Goal: Task Accomplishment & Management: Use online tool/utility

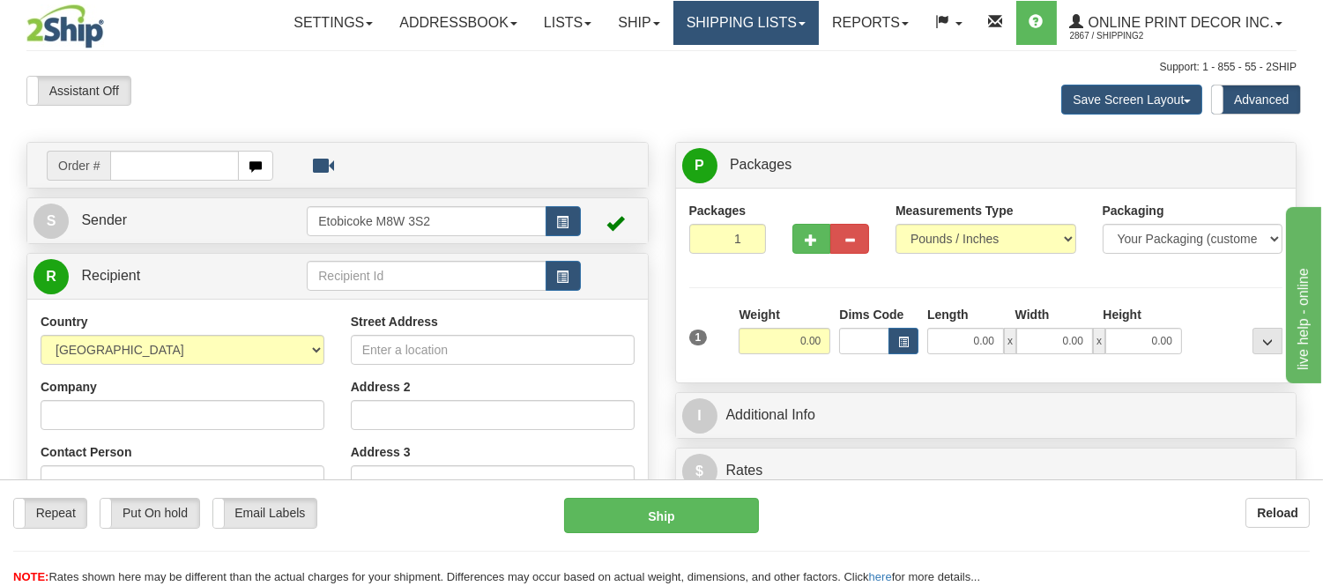
click at [702, 38] on link "Shipping lists" at bounding box center [746, 23] width 145 height 44
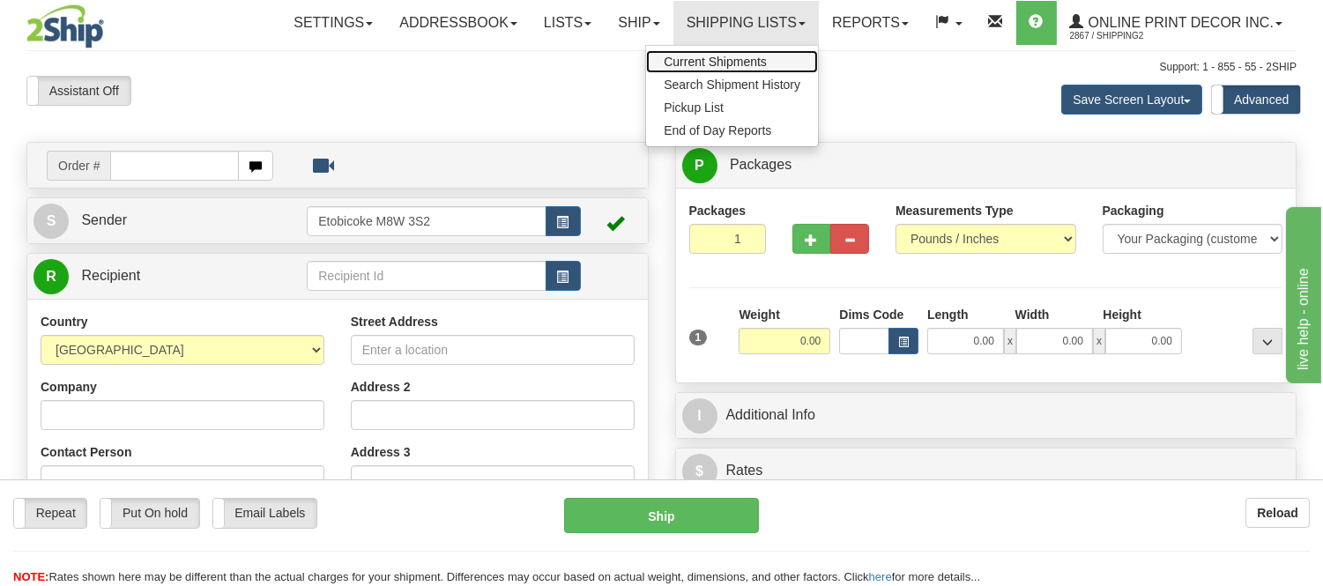
click at [703, 59] on span "Current Shipments" at bounding box center [715, 62] width 103 height 14
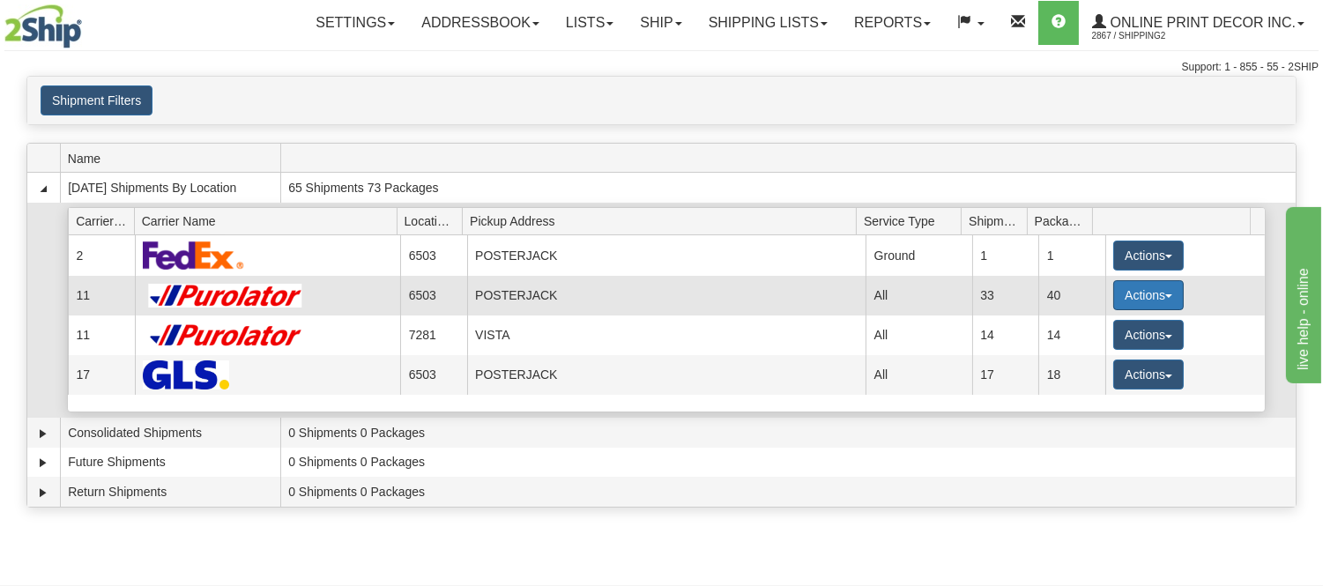
click at [1141, 295] on button "Actions" at bounding box center [1149, 295] width 71 height 30
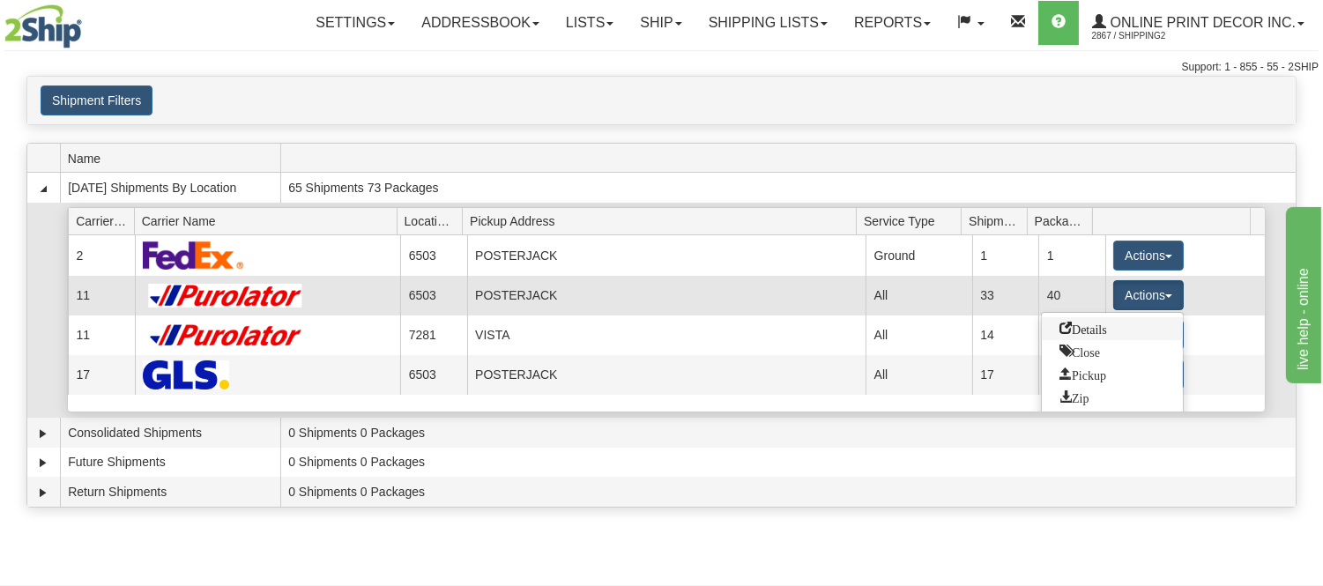
click at [1091, 332] on span "Details" at bounding box center [1084, 328] width 48 height 12
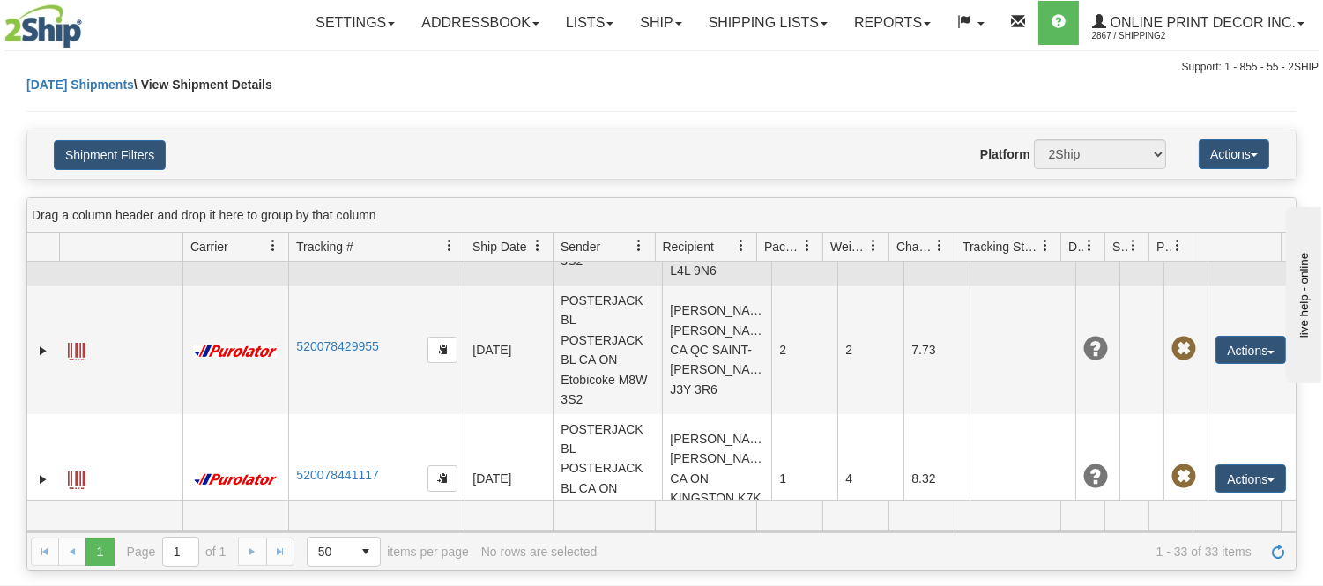
scroll to position [489, 0]
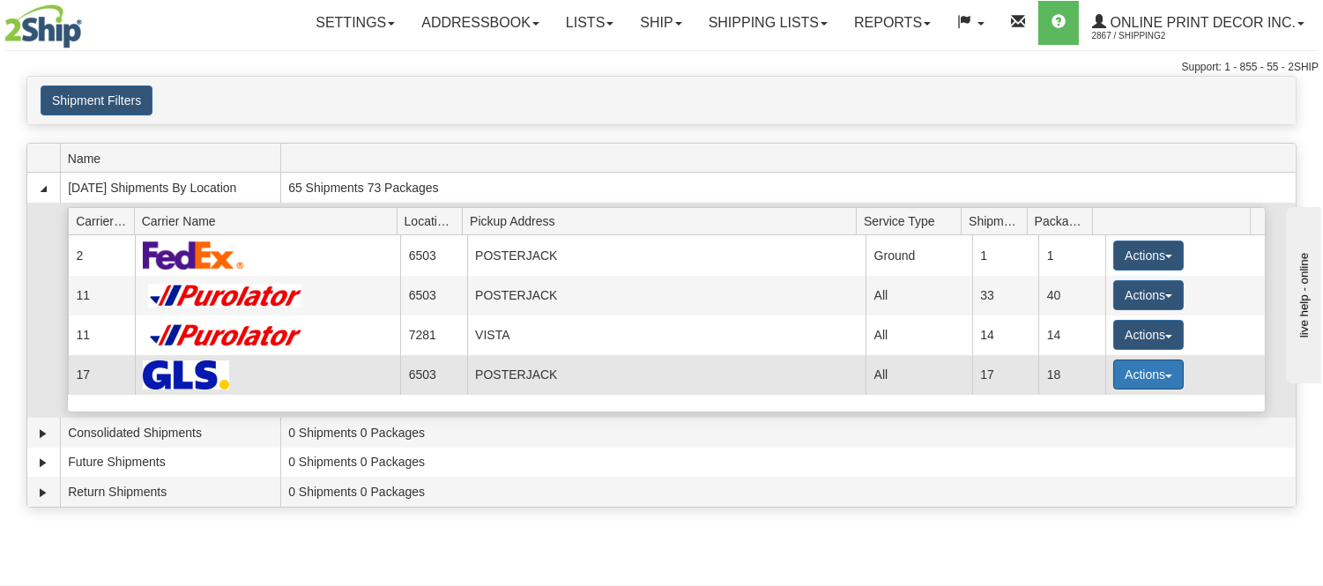
click at [1147, 368] on button "Actions" at bounding box center [1149, 375] width 71 height 30
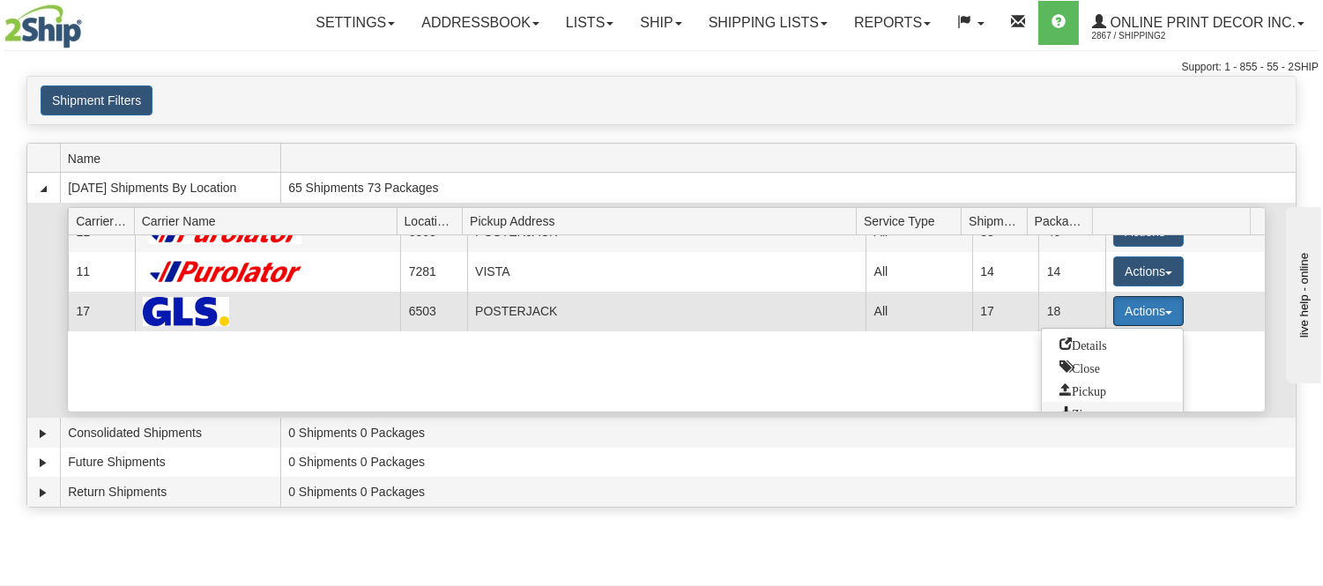
scroll to position [98, 0]
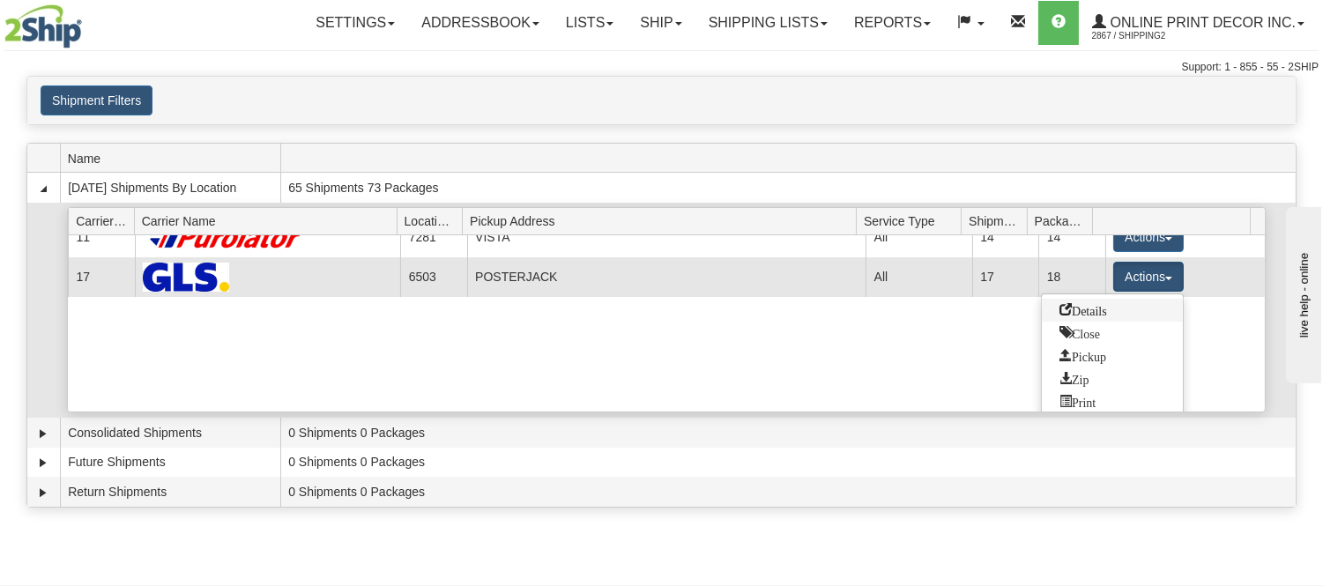
click at [1082, 309] on span "Details" at bounding box center [1084, 309] width 48 height 12
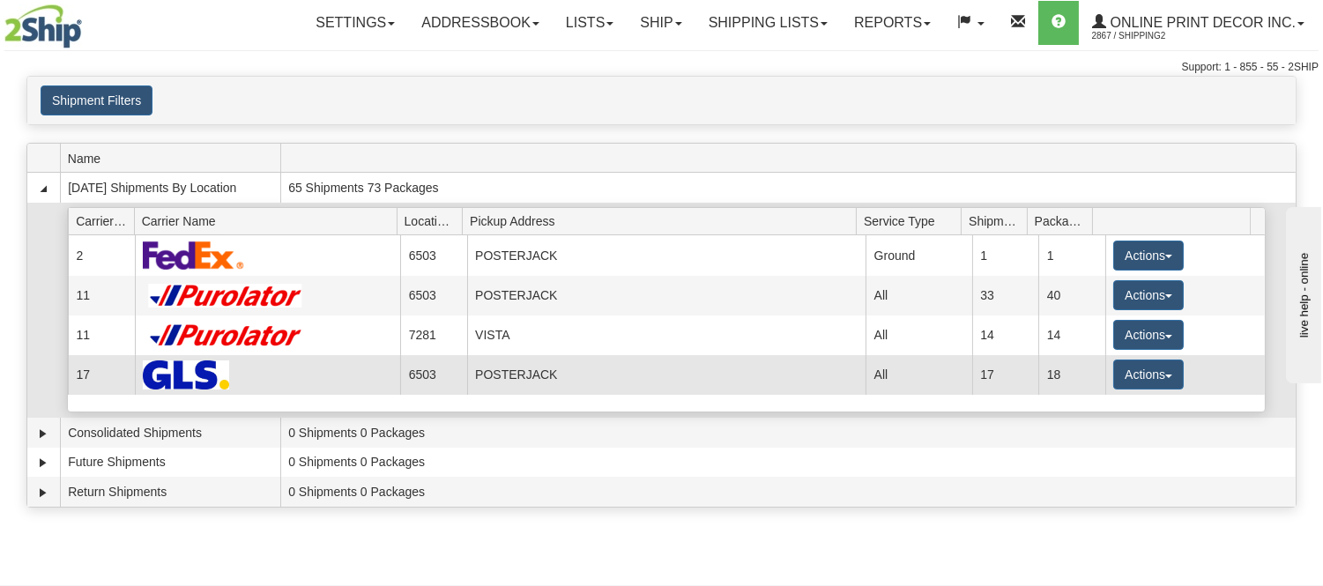
scroll to position [0, 0]
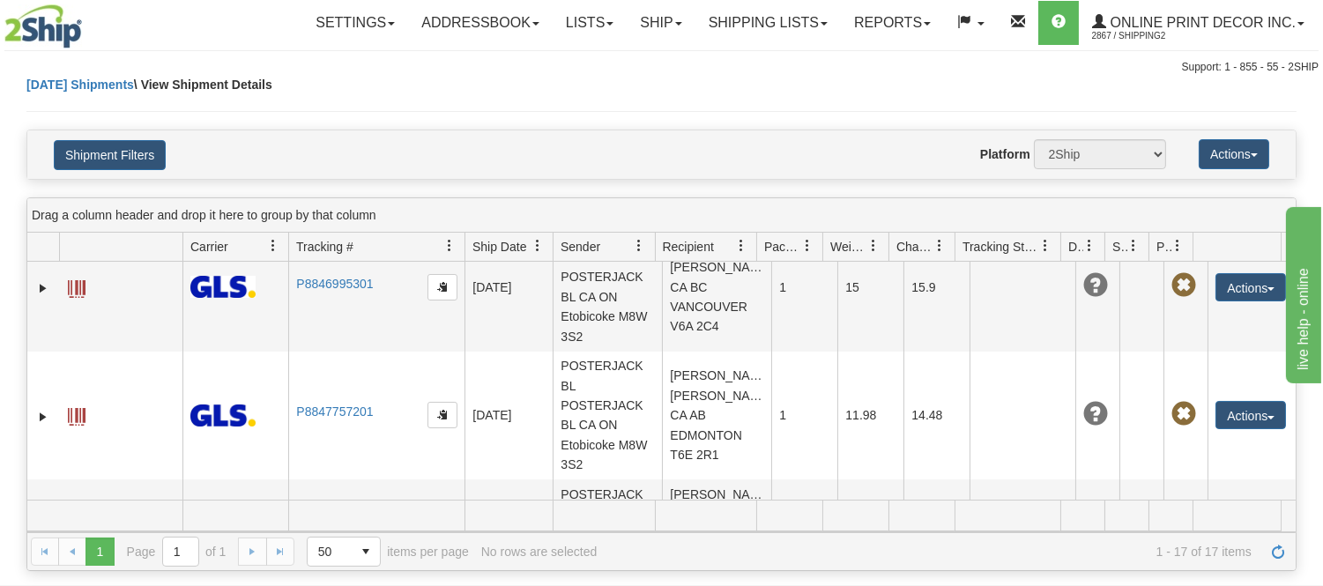
scroll to position [1610, 0]
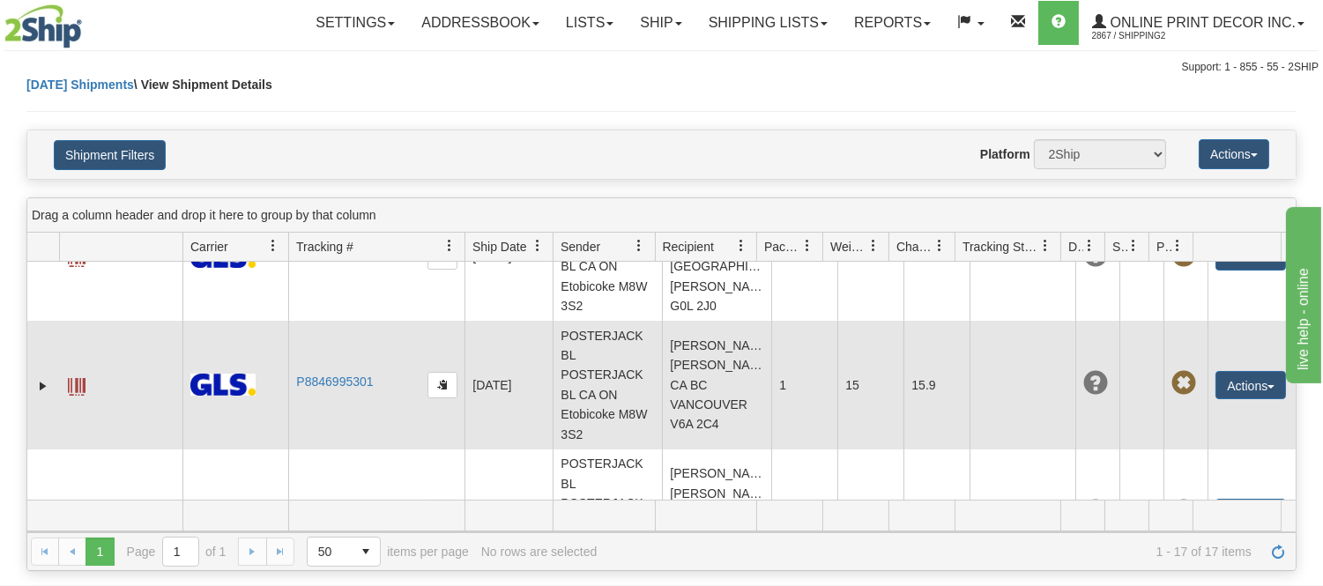
click at [682, 417] on td "Sharon Petty Sharon Petty CA BC VANCOUVER V6A 2C4" at bounding box center [716, 385] width 109 height 129
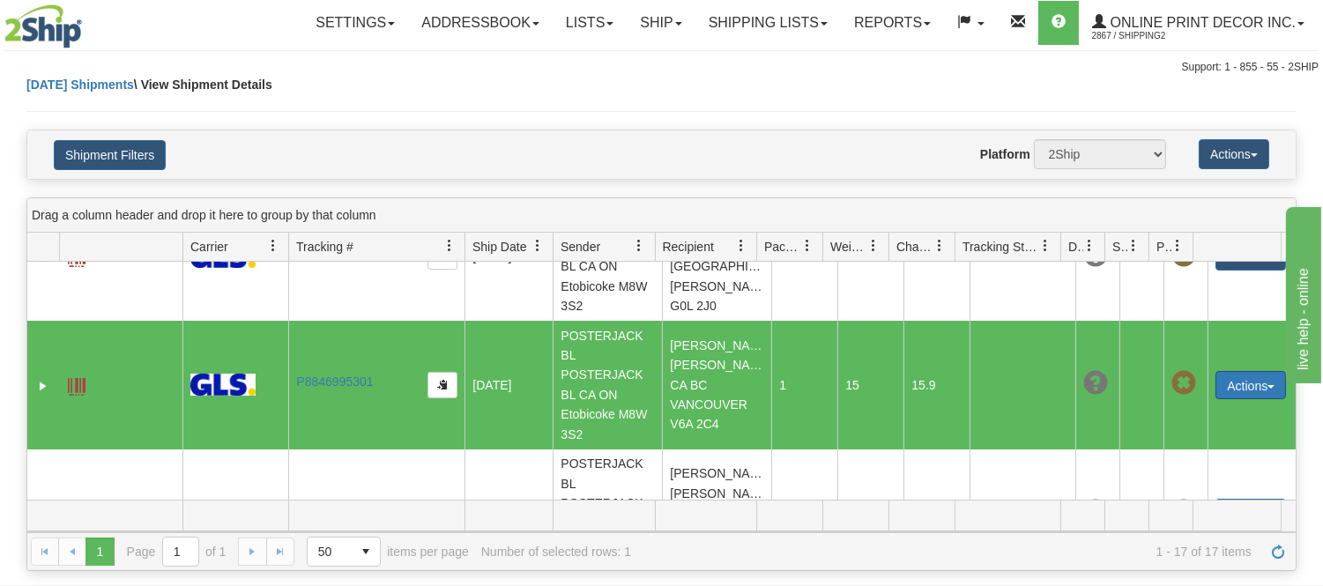
click at [1224, 399] on button "Actions" at bounding box center [1251, 385] width 71 height 28
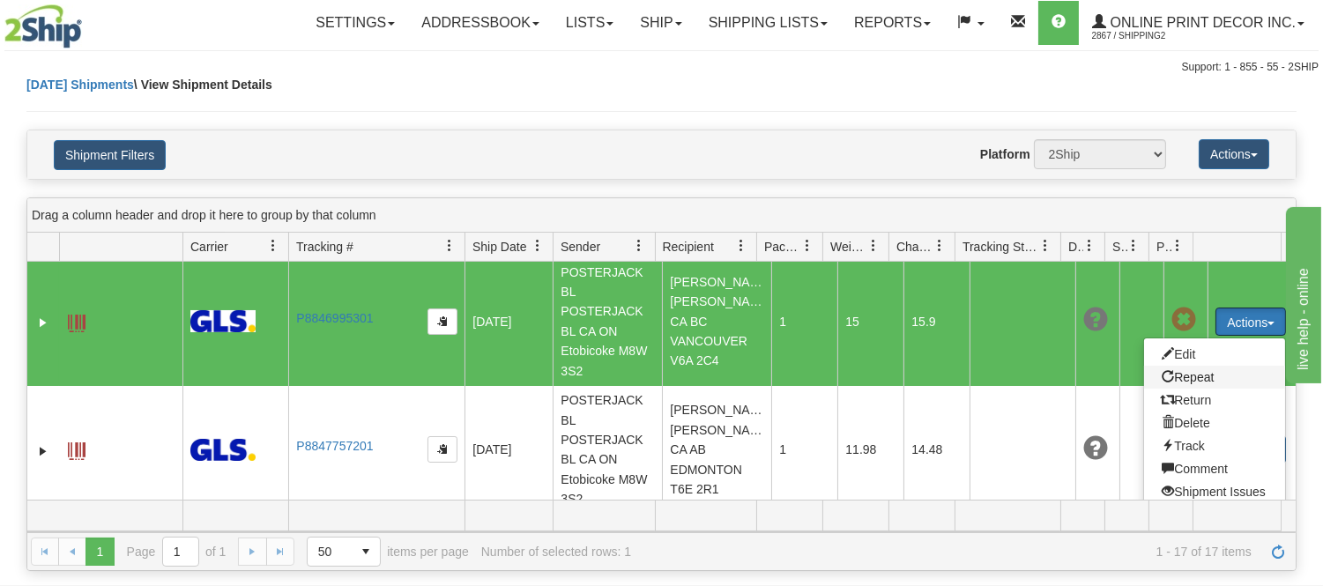
scroll to position [1708, 0]
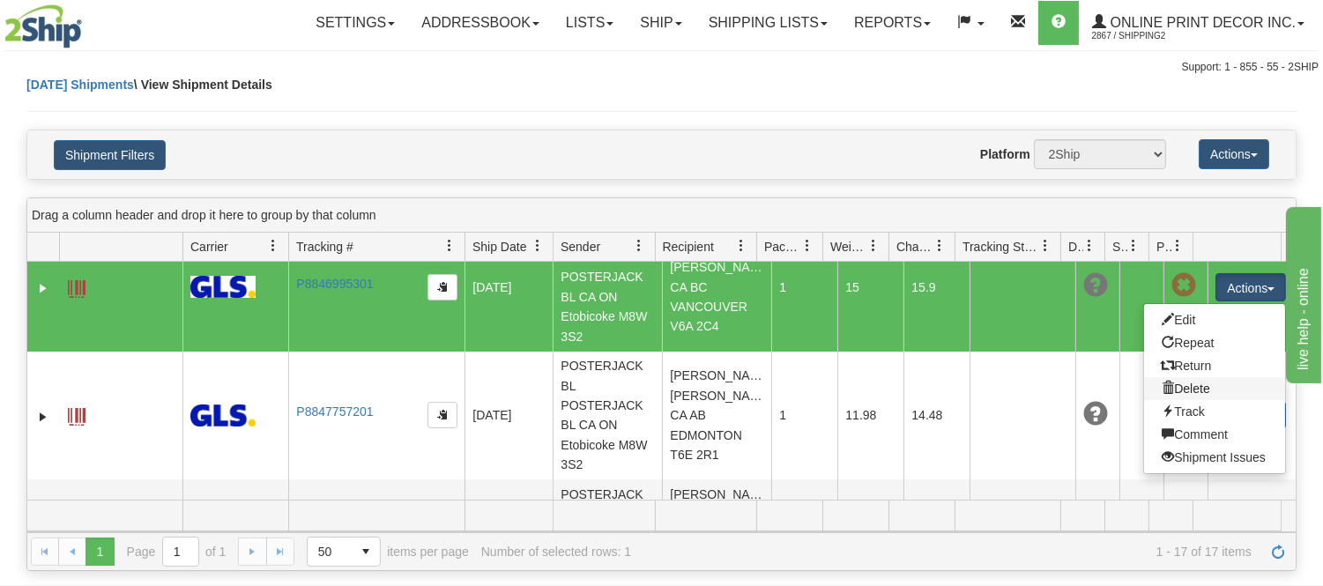
click at [1185, 400] on link "Delete" at bounding box center [1214, 388] width 141 height 23
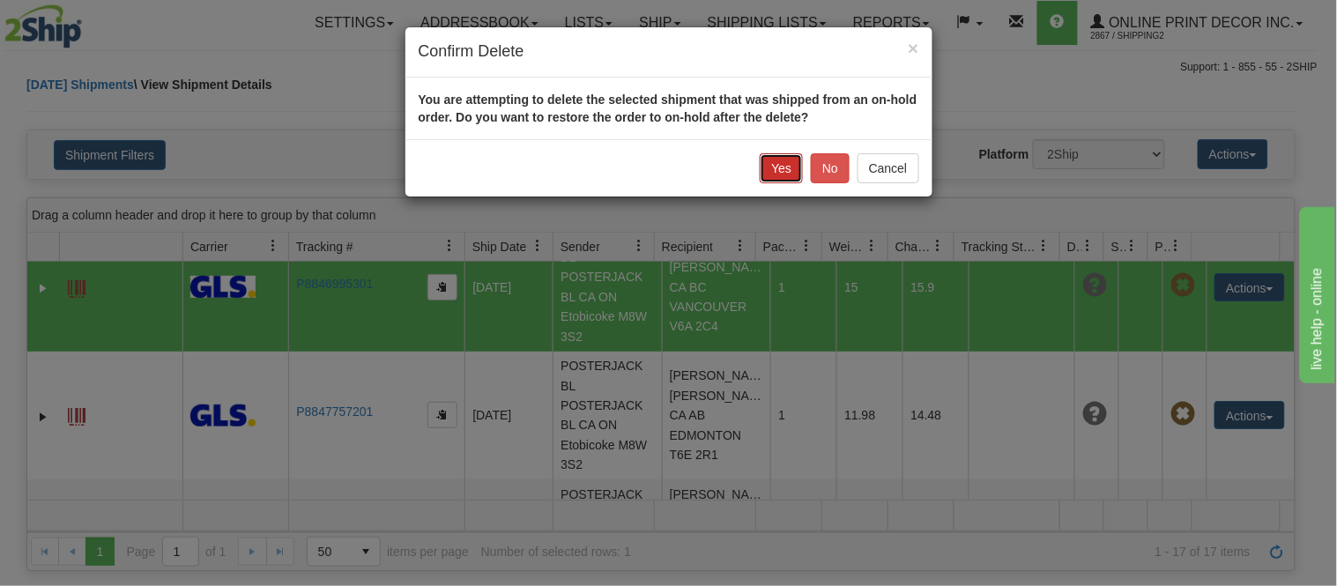
click at [777, 172] on button "Yes" at bounding box center [781, 168] width 43 height 30
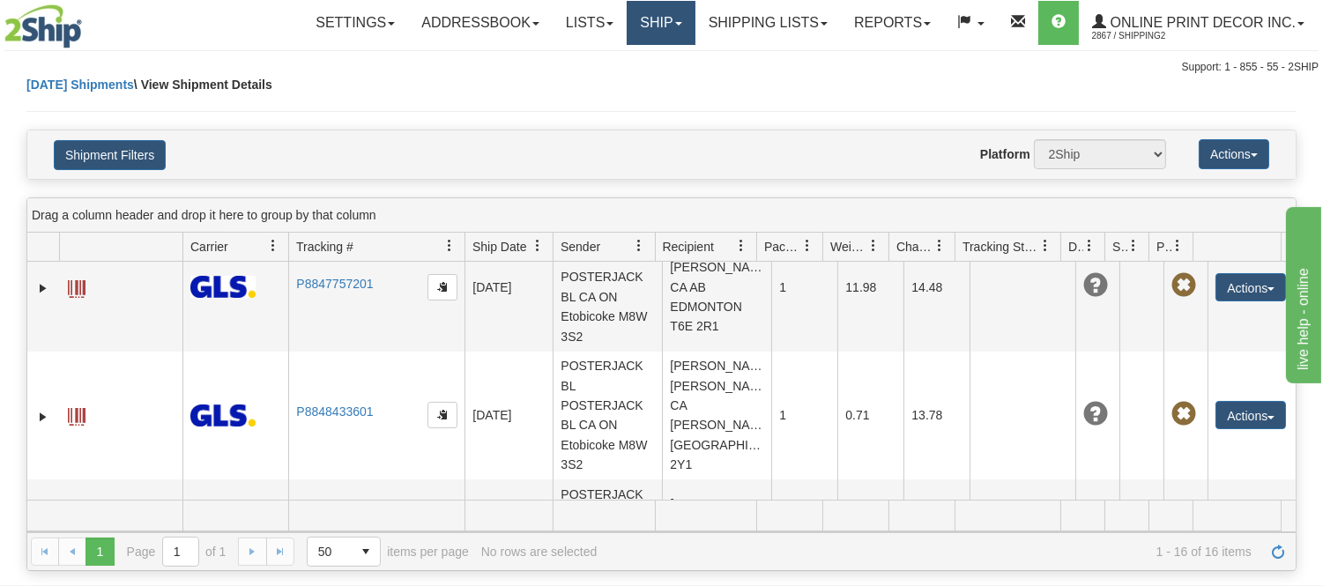
click at [665, 33] on link "Ship" at bounding box center [661, 23] width 68 height 44
click at [624, 48] on ul "Ship Screen OnHold / Order Queue" at bounding box center [614, 73] width 161 height 56
click at [637, 28] on link "Ship" at bounding box center [661, 23] width 68 height 44
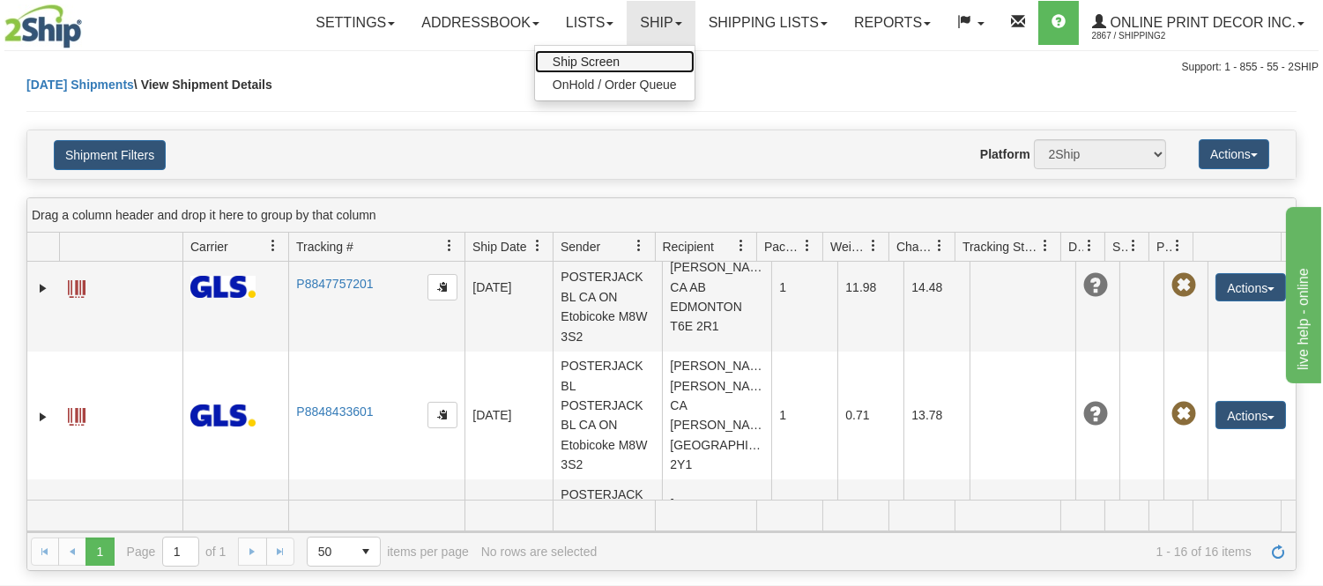
click at [624, 50] on link "Ship Screen" at bounding box center [615, 61] width 160 height 23
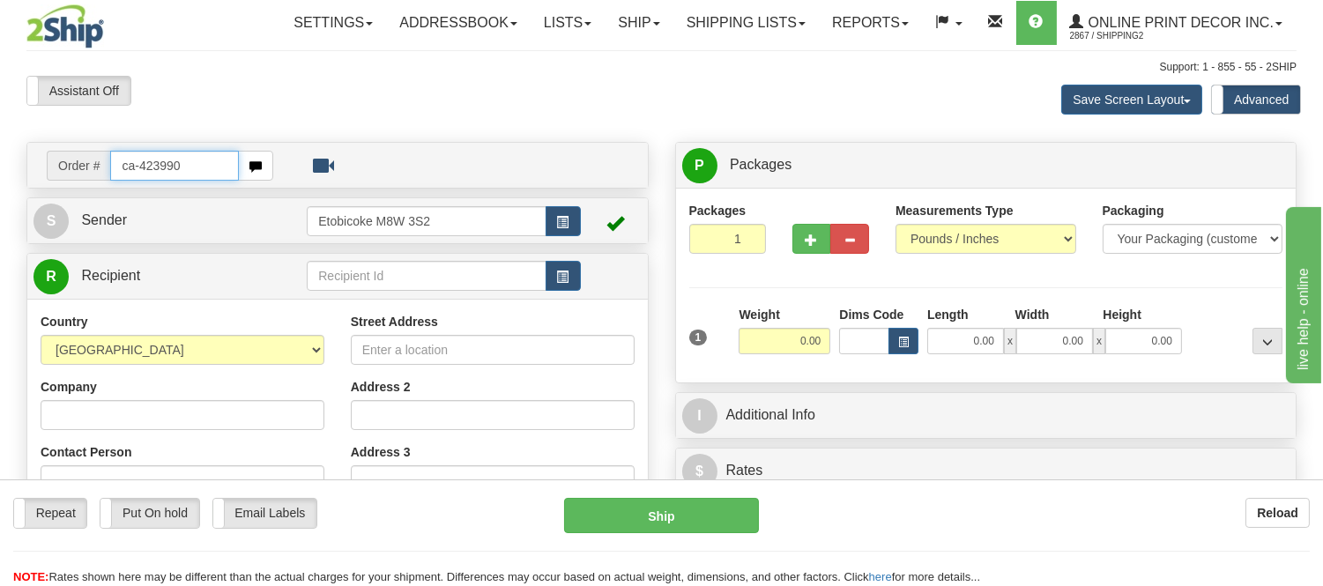
type input "ca-423990"
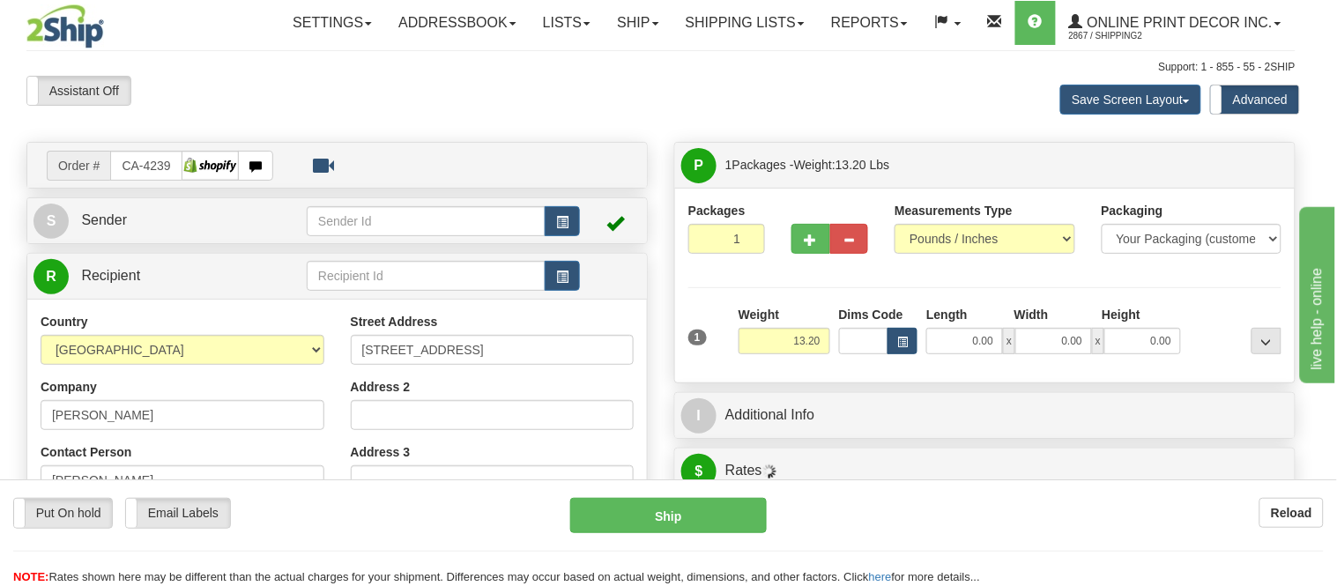
type input "VANCOUVER"
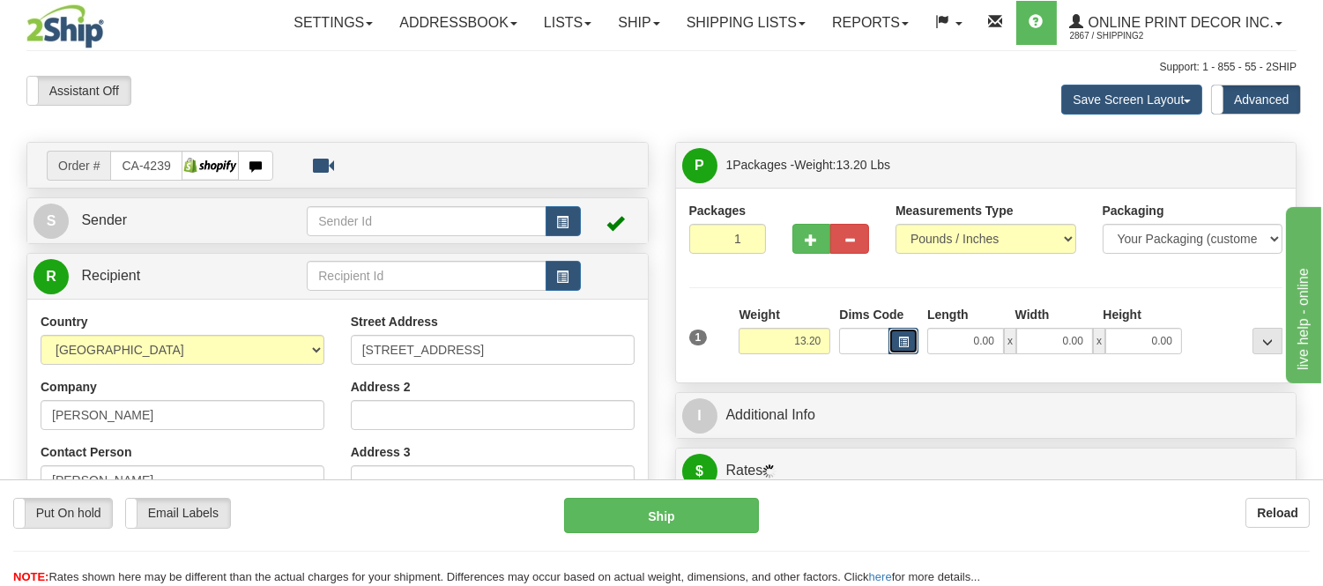
click at [898, 347] on span "button" at bounding box center [903, 343] width 11 height 10
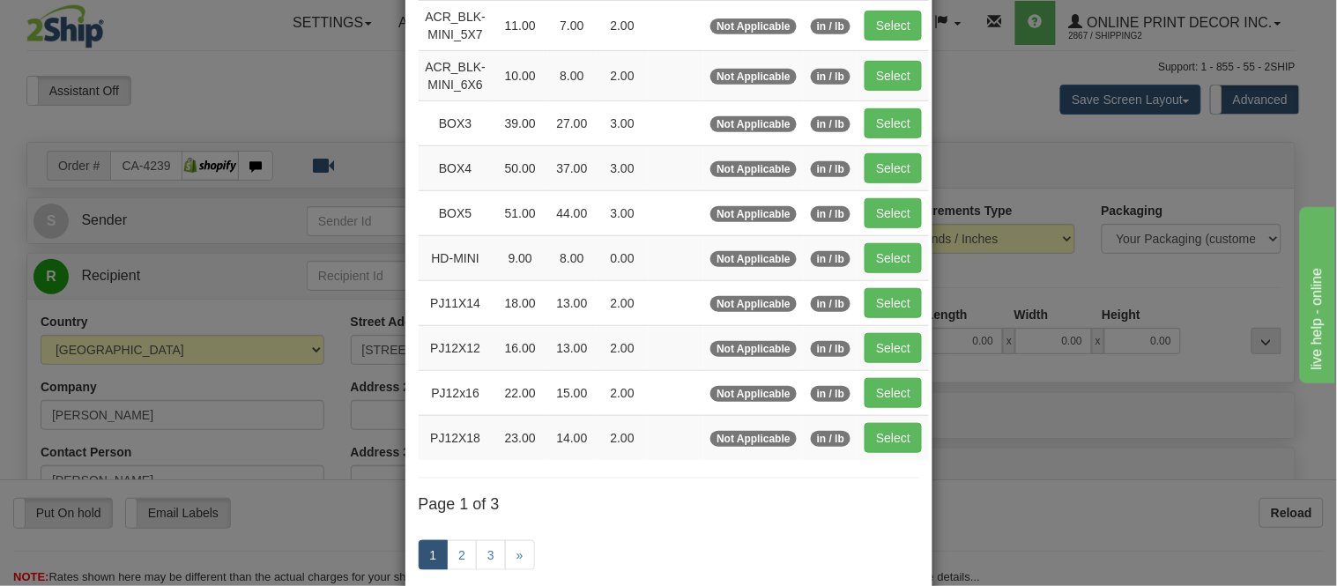
scroll to position [196, 0]
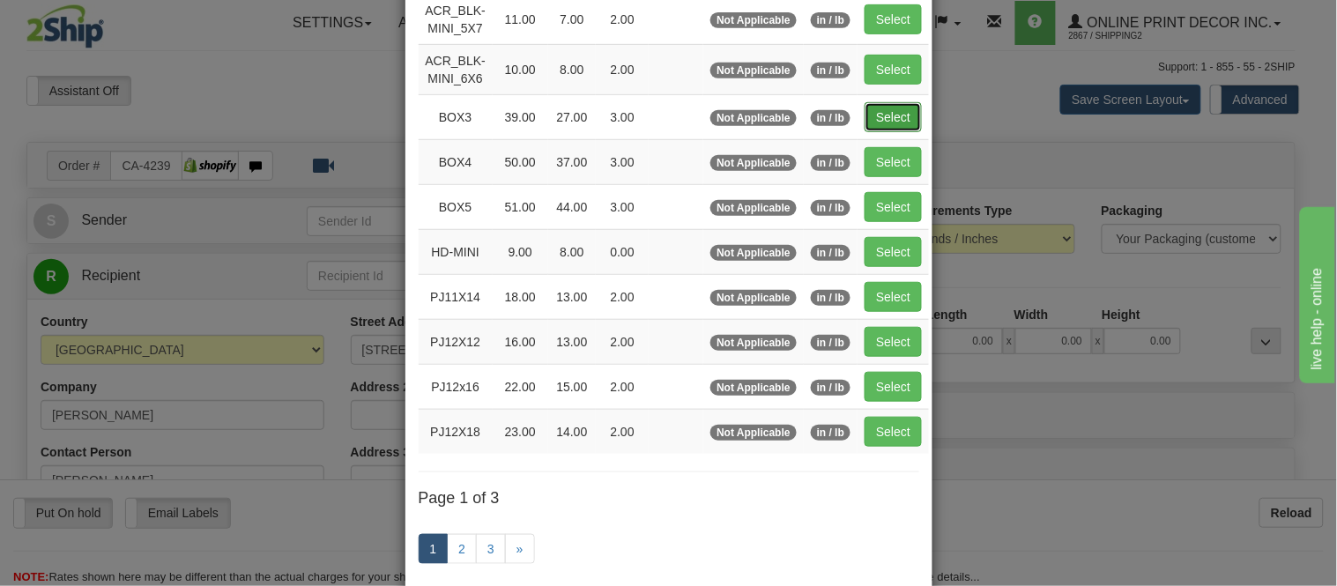
click at [880, 117] on button "Select" at bounding box center [893, 117] width 57 height 30
type input "BOX3"
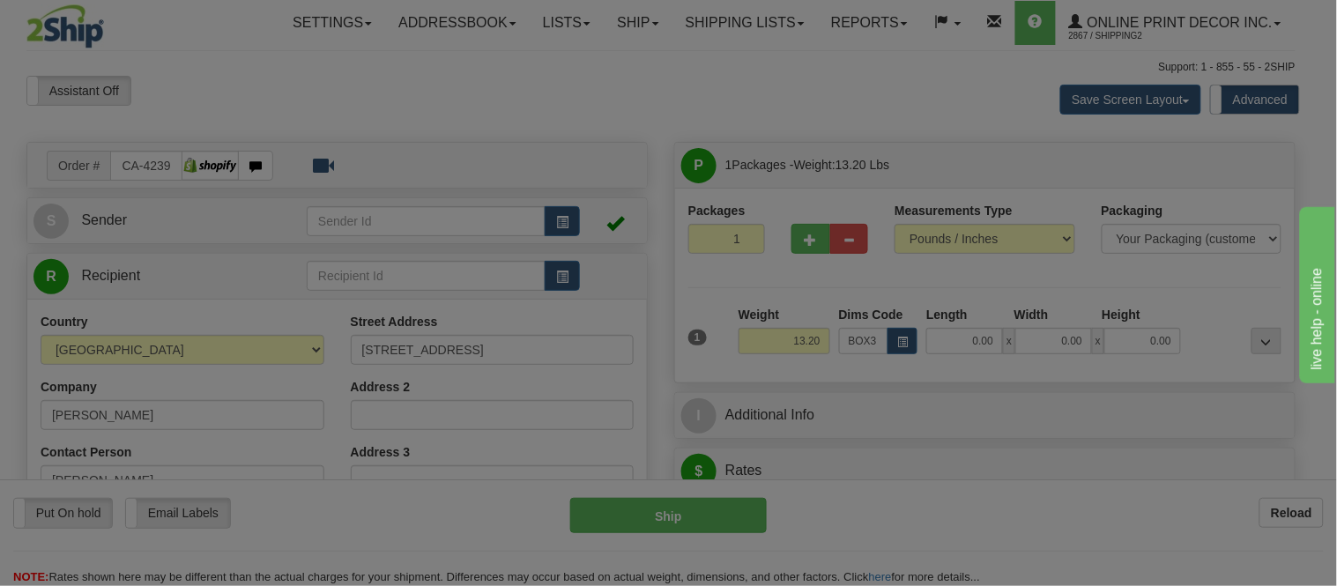
type input "39.00"
type input "27.00"
type input "3.00"
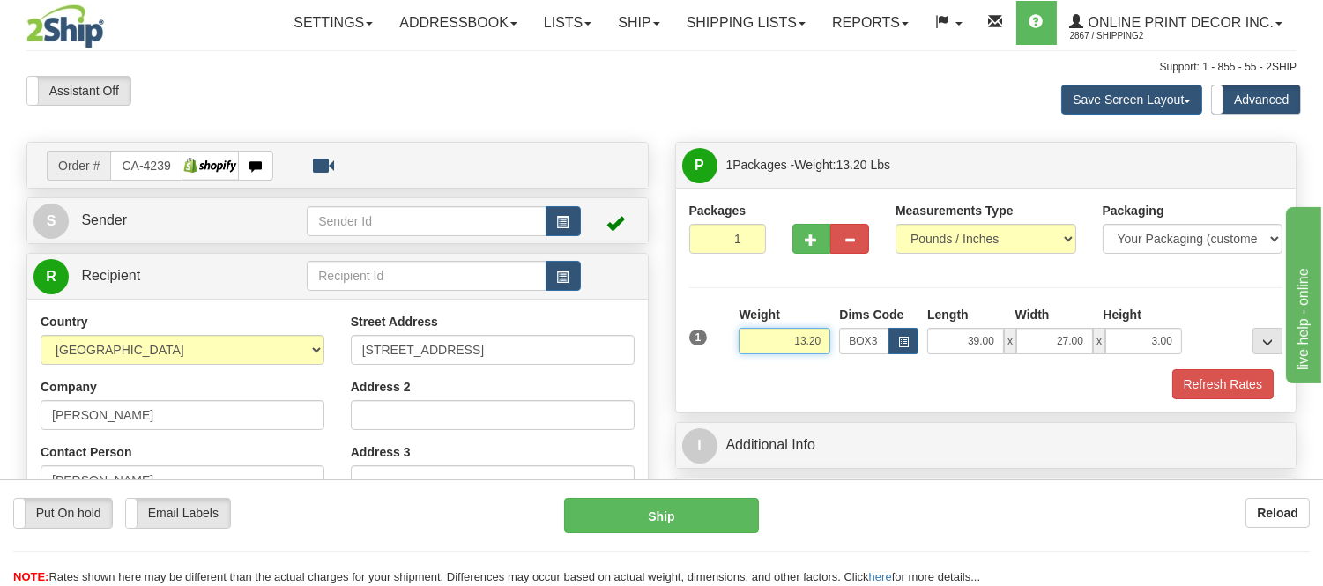
drag, startPoint x: 826, startPoint y: 340, endPoint x: 769, endPoint y: 340, distance: 57.3
click at [769, 340] on input "13.20" at bounding box center [785, 341] width 92 height 26
type input "1"
type input "9.98"
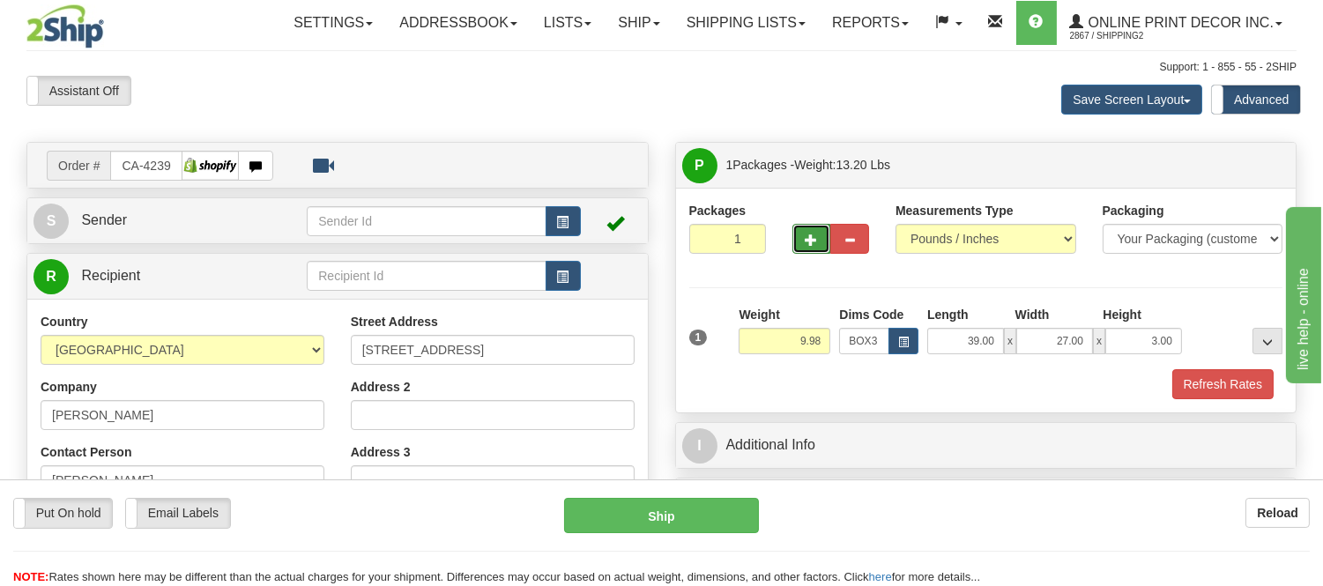
click at [813, 239] on span "button" at bounding box center [812, 240] width 12 height 11
radio input "true"
type input "2"
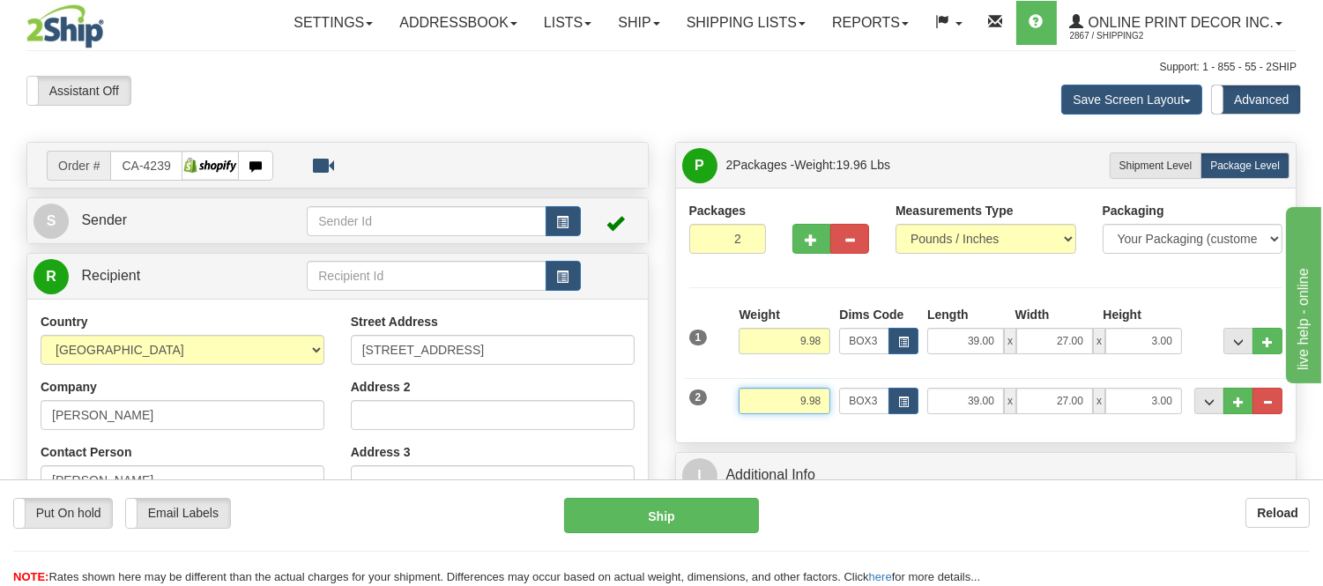
drag, startPoint x: 823, startPoint y: 401, endPoint x: 753, endPoint y: 403, distance: 69.7
click at [753, 403] on input "9.98" at bounding box center [785, 401] width 92 height 26
type input "3.98"
click at [908, 404] on span "button" at bounding box center [903, 403] width 11 height 10
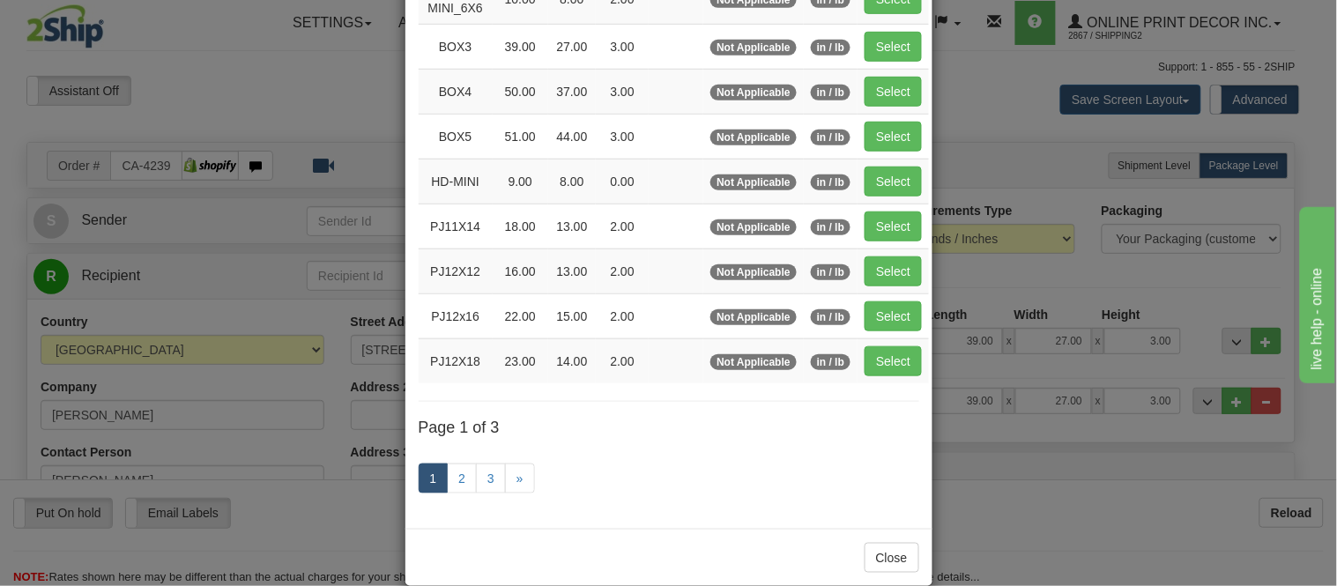
scroll to position [294, 0]
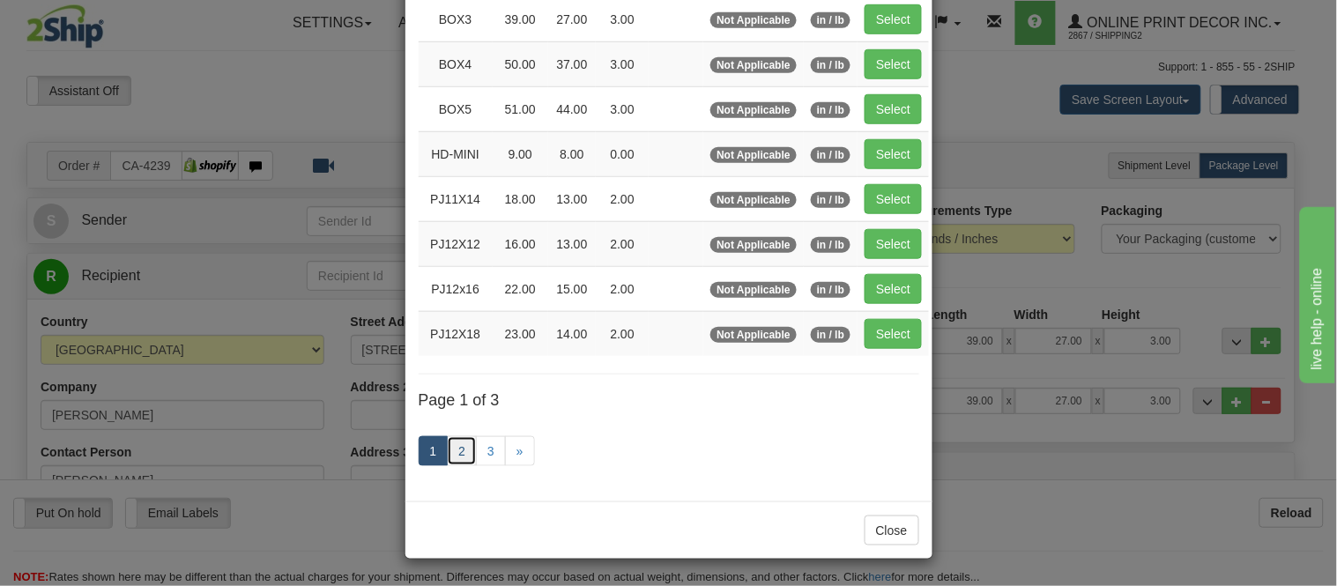
click at [453, 455] on link "2" at bounding box center [462, 451] width 30 height 30
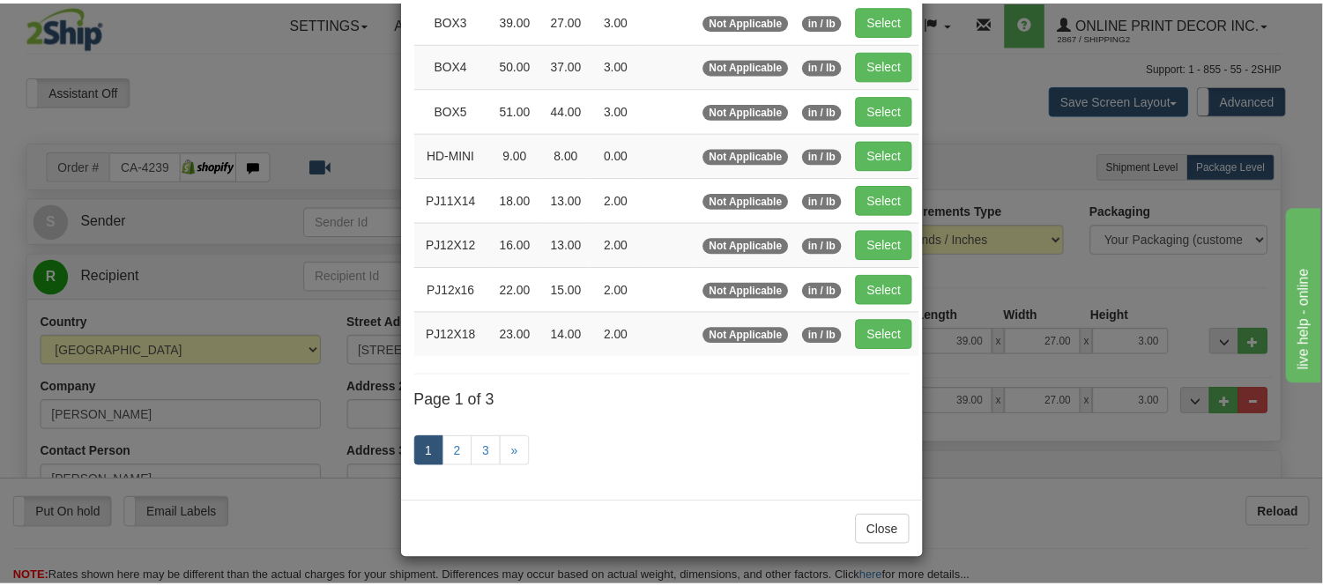
scroll to position [287, 0]
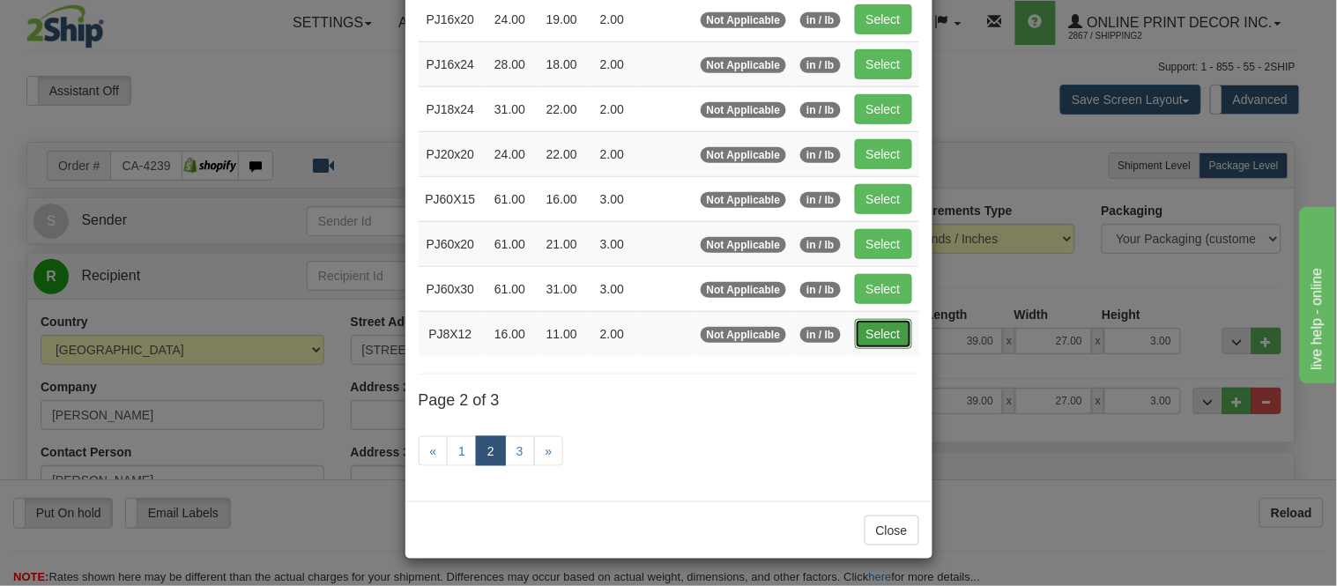
click at [859, 330] on button "Select" at bounding box center [883, 334] width 57 height 30
type input "PJ8X12"
type input "16.00"
type input "11.00"
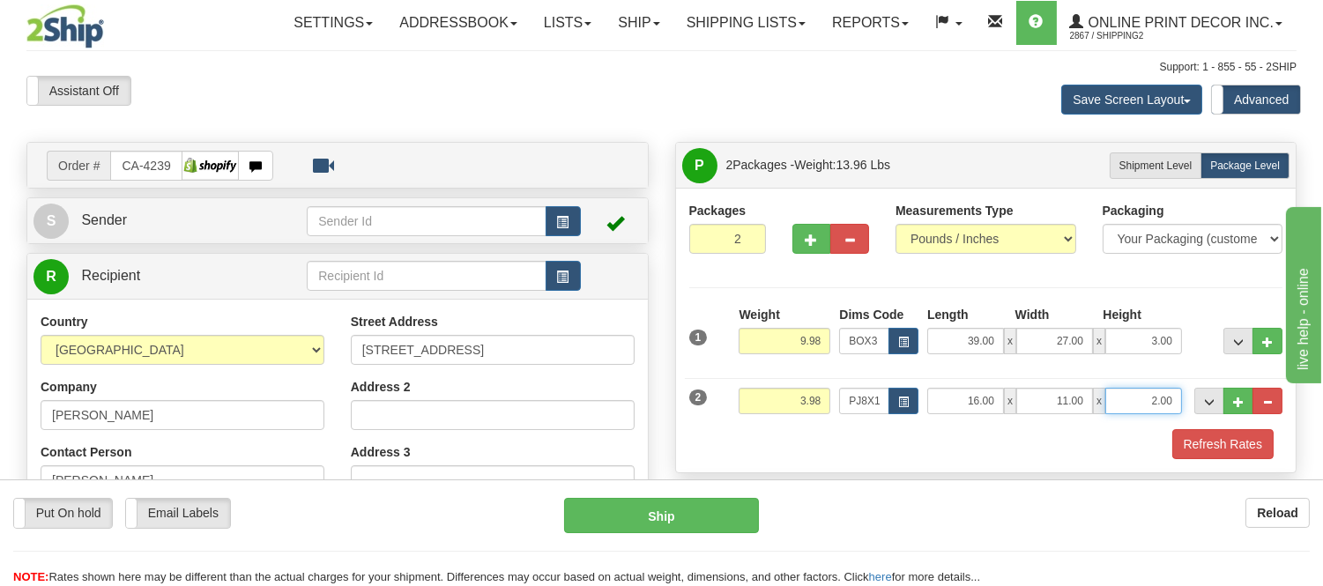
drag, startPoint x: 1177, startPoint y: 399, endPoint x: 1091, endPoint y: 444, distance: 97.0
click at [1091, 444] on div "1 Weight 9.98 Dims Code BOX3" at bounding box center [986, 382] width 594 height 153
click button "Delete" at bounding box center [0, 0] width 0 height 0
type input "6.00"
click at [1197, 443] on button "Refresh Rates" at bounding box center [1223, 444] width 101 height 30
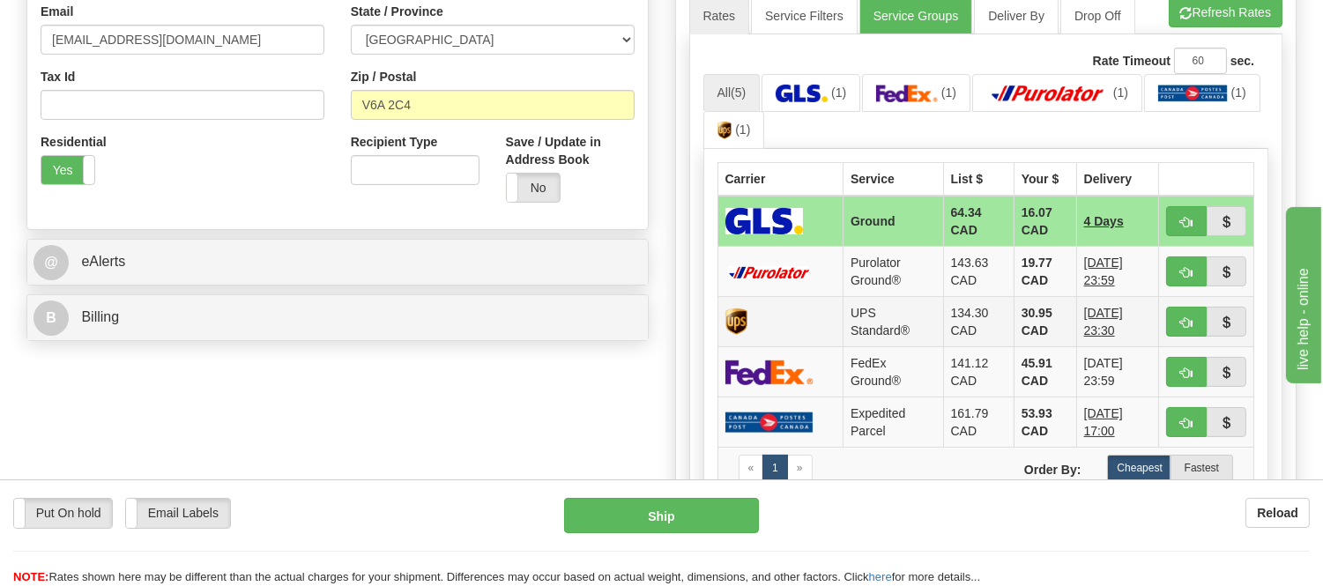
scroll to position [587, 0]
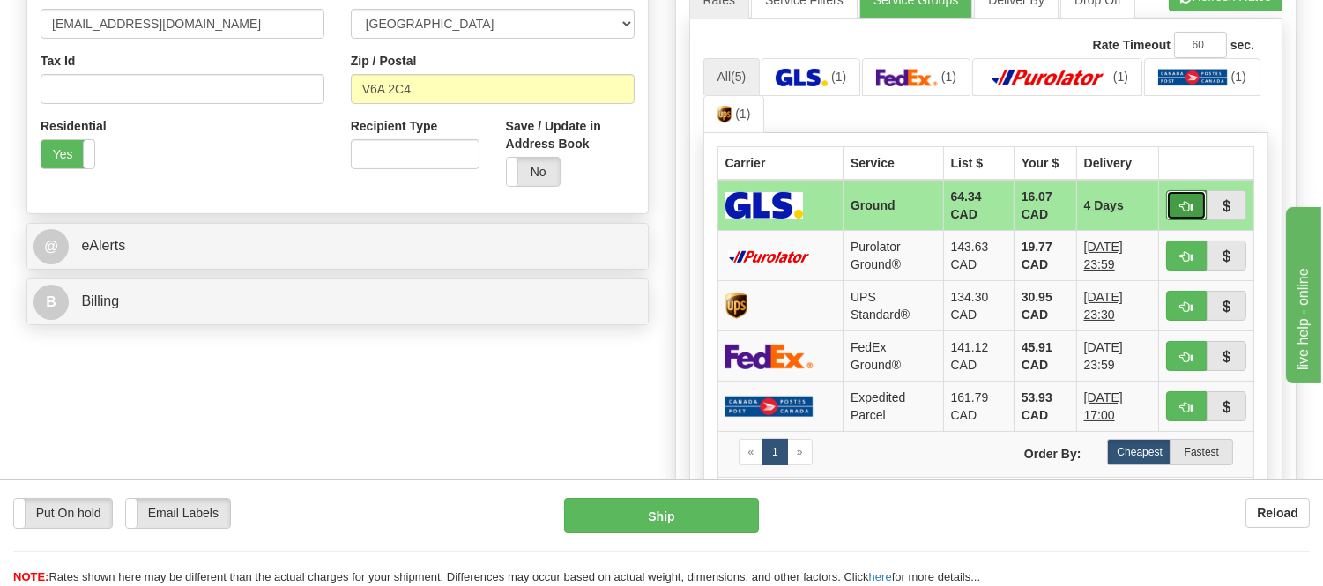
click at [1178, 192] on button "button" at bounding box center [1186, 205] width 41 height 30
type input "1"
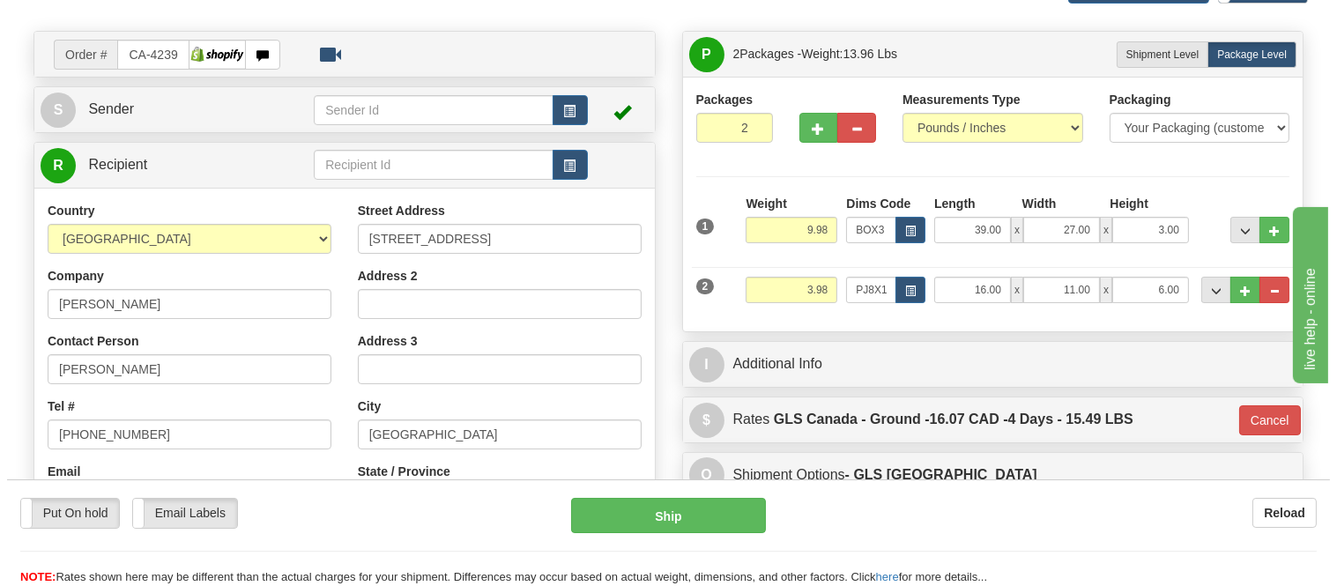
scroll to position [98, 0]
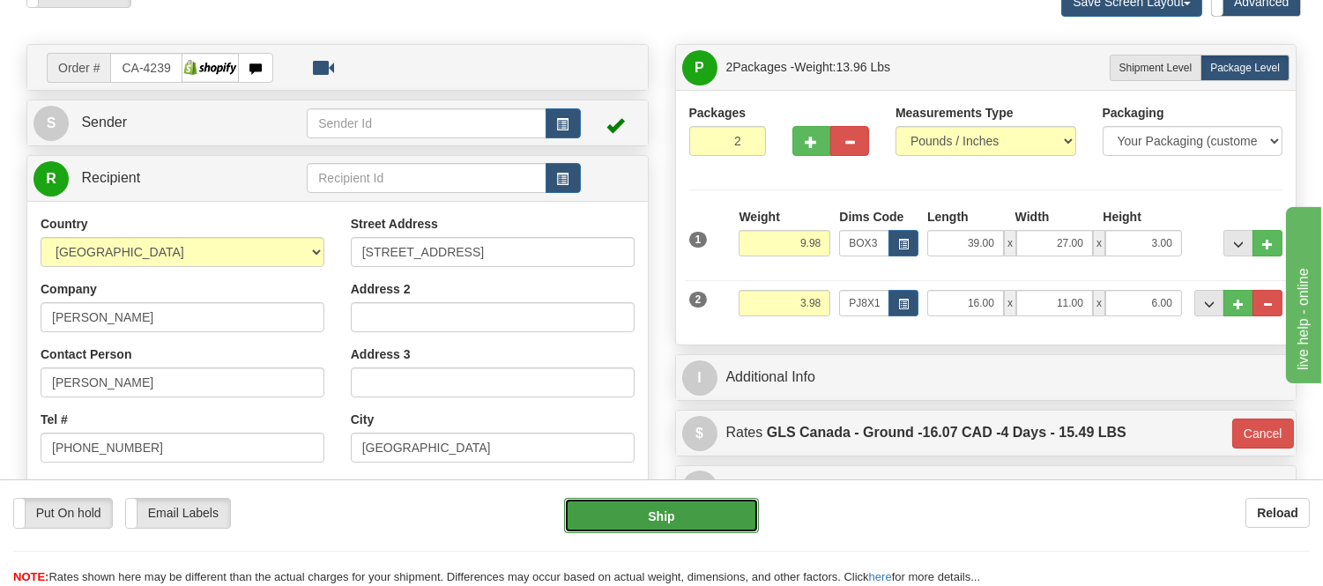
click at [693, 522] on button "Ship" at bounding box center [661, 515] width 194 height 35
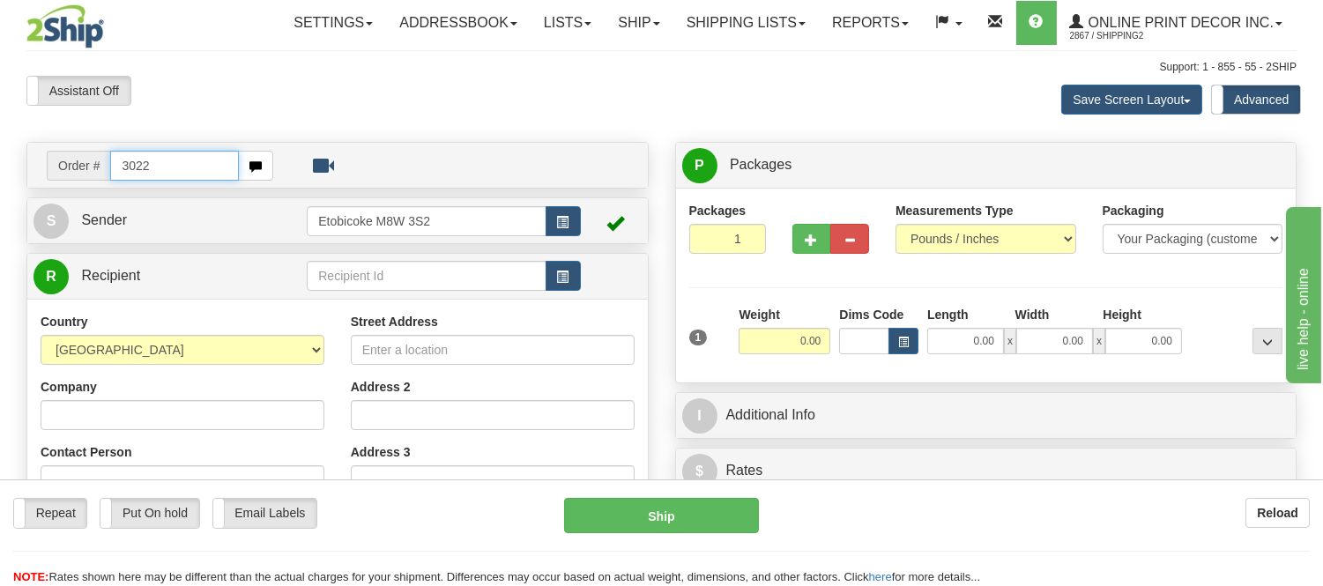
type input "3022"
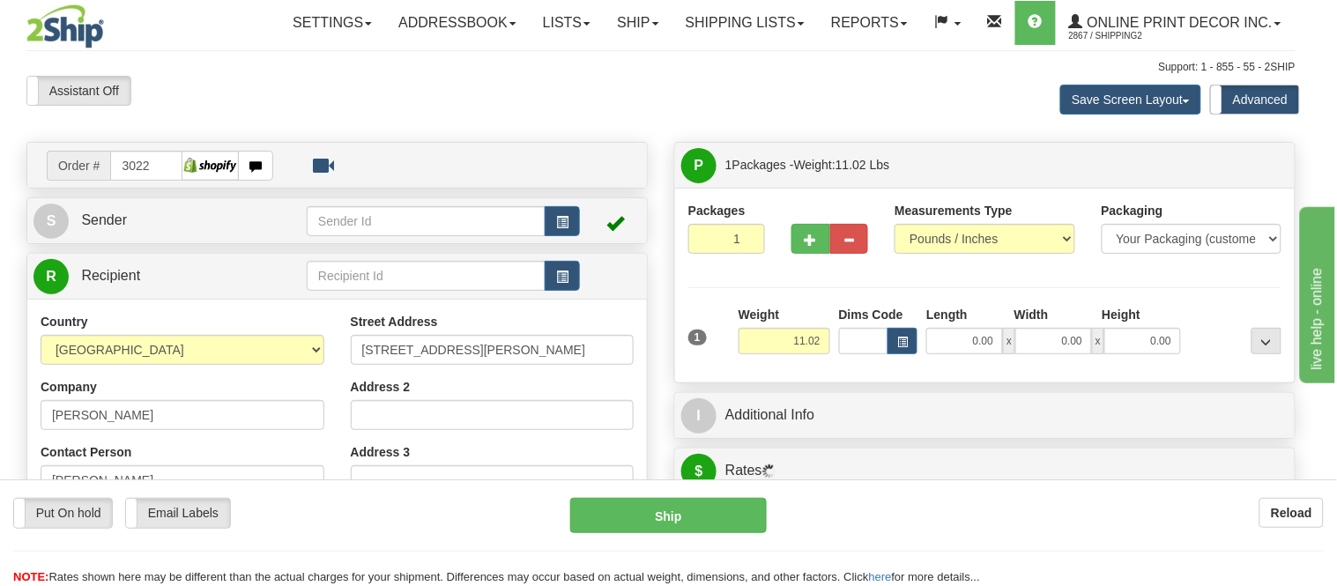
type input "COURTICE"
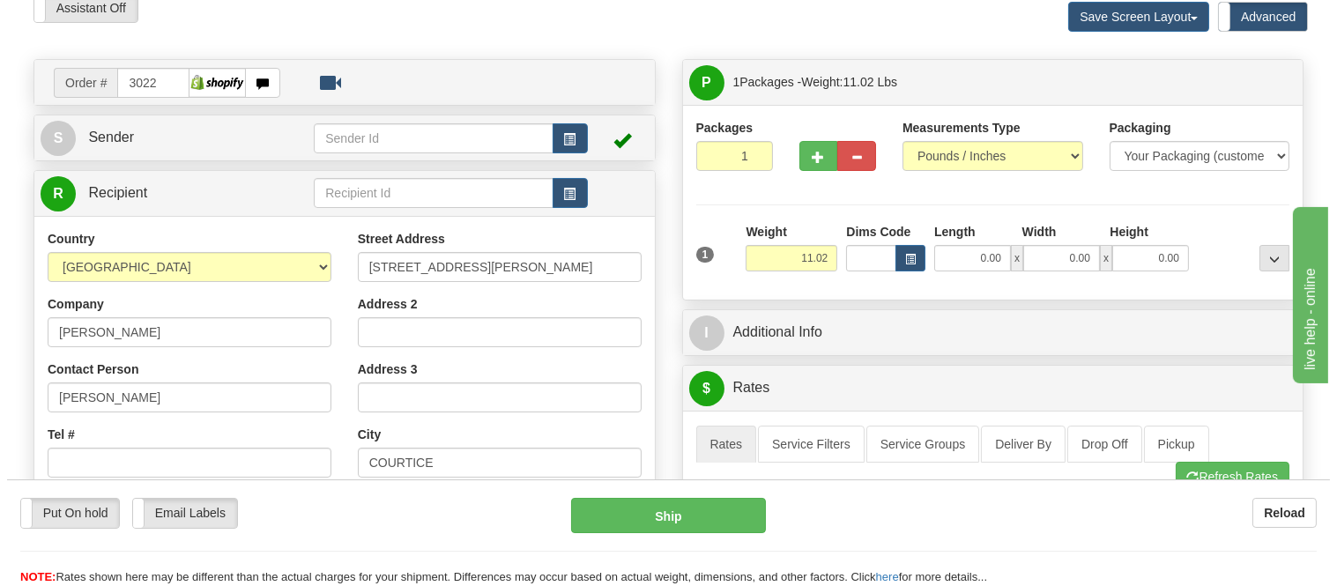
scroll to position [196, 0]
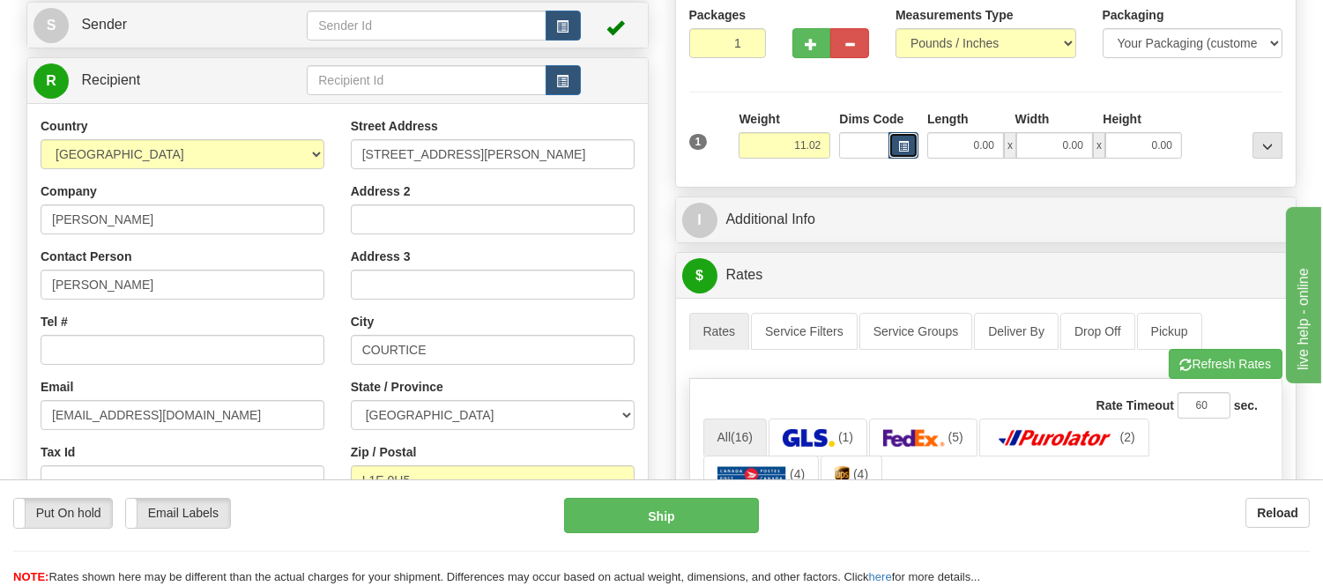
click at [898, 139] on button "button" at bounding box center [904, 145] width 30 height 26
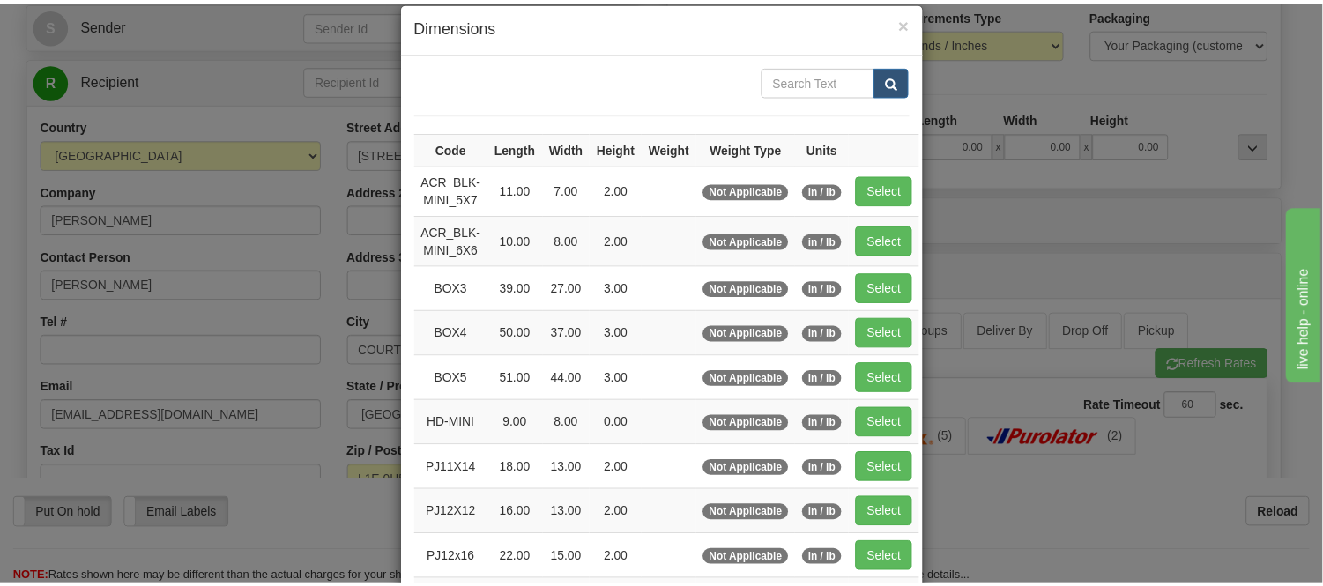
scroll to position [98, 0]
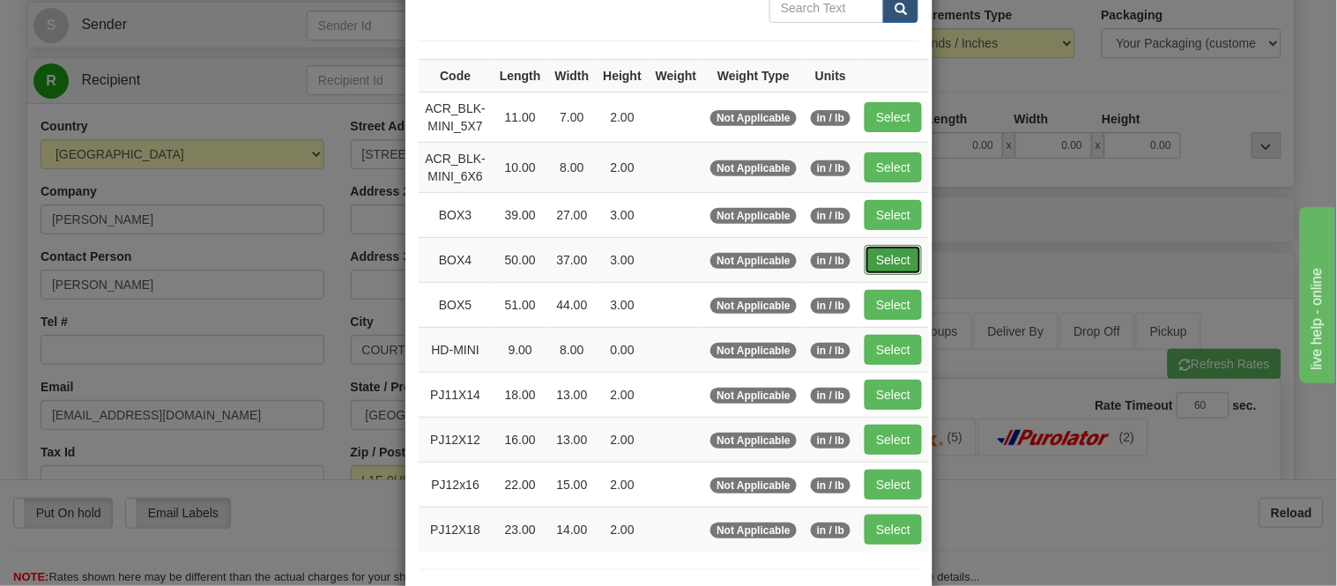
click at [878, 256] on button "Select" at bounding box center [893, 260] width 57 height 30
type input "BOX4"
type input "50.00"
type input "37.00"
type input "3.00"
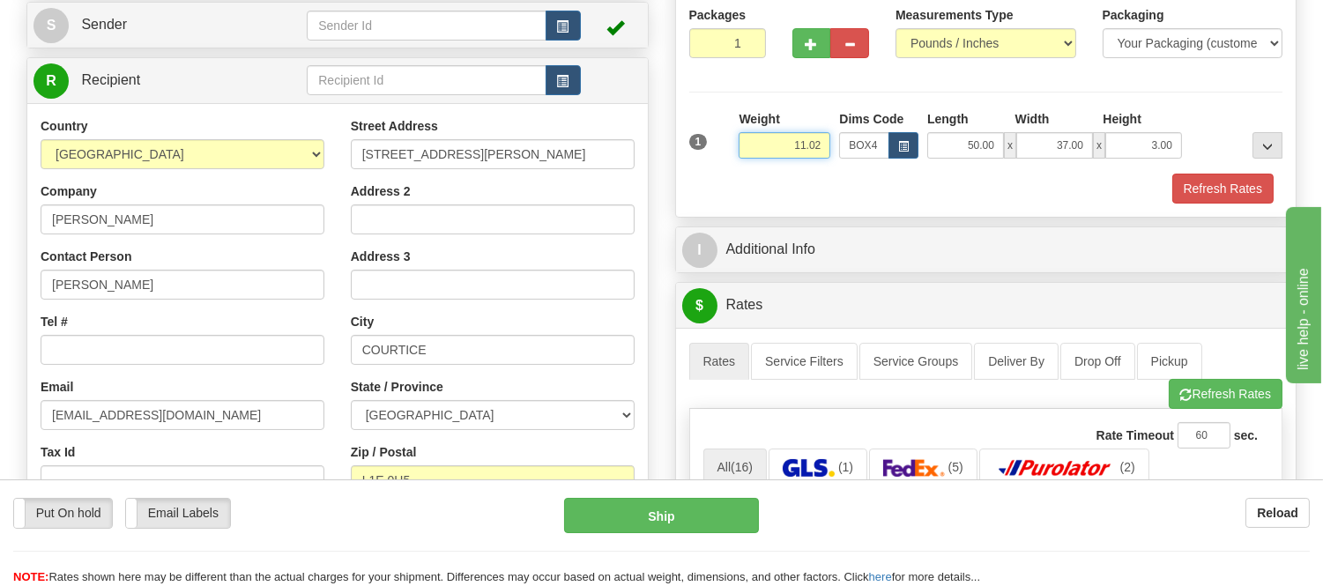
drag, startPoint x: 823, startPoint y: 144, endPoint x: 726, endPoint y: 157, distance: 97.0
click at [726, 157] on div "1 Weight 11.02 Dims Code x x" at bounding box center [986, 141] width 603 height 63
type input "21.98"
click at [1188, 198] on button "Refresh Rates" at bounding box center [1223, 189] width 101 height 30
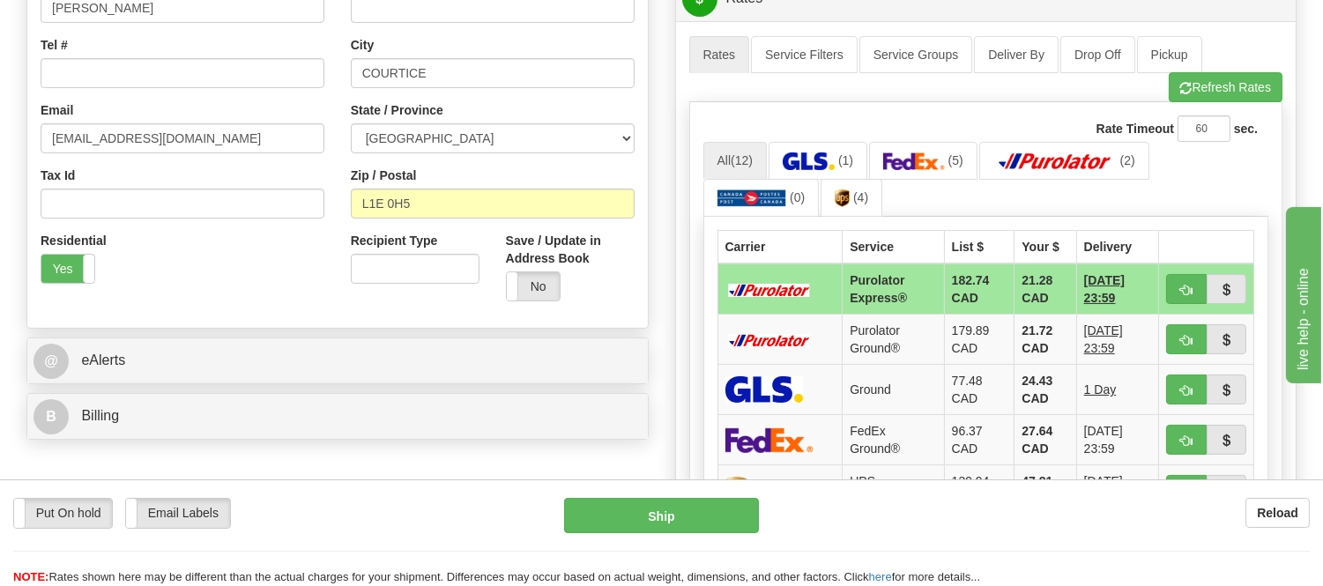
scroll to position [489, 0]
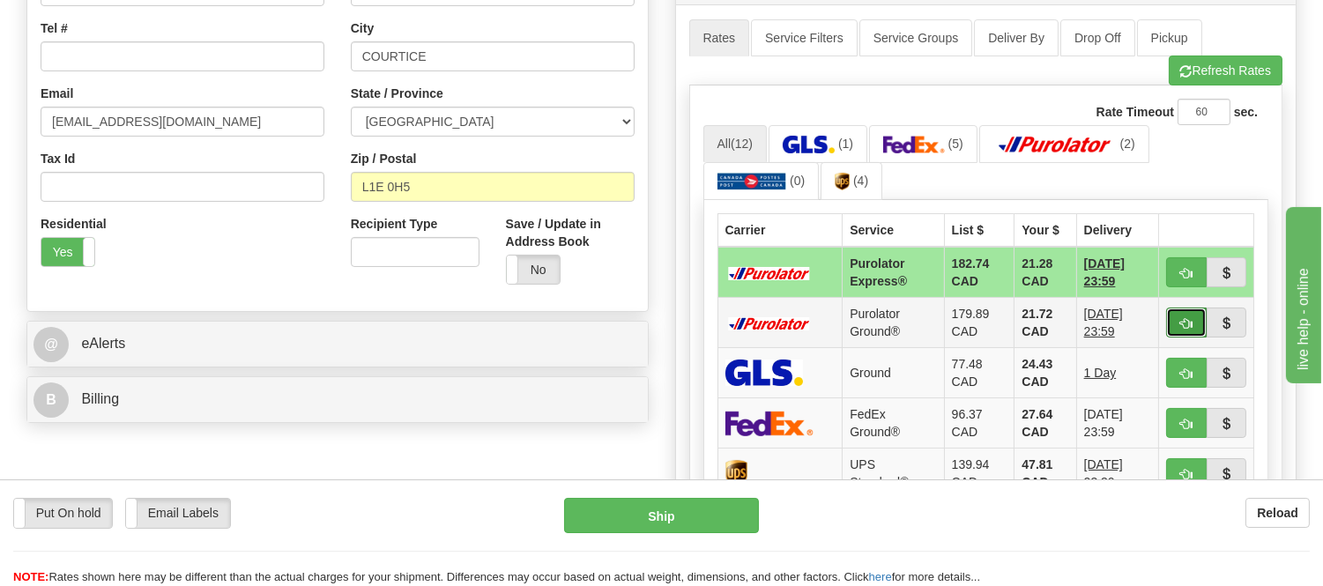
click at [1186, 314] on button "button" at bounding box center [1186, 323] width 41 height 30
type input "260"
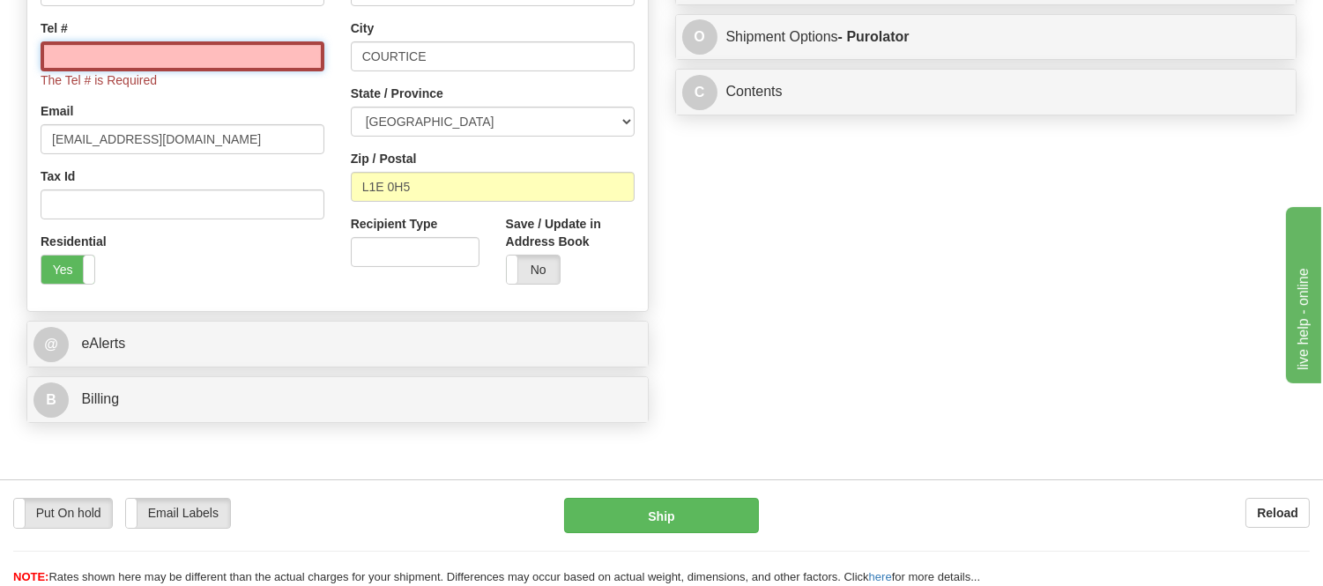
click at [214, 56] on input "Tel #" at bounding box center [183, 56] width 284 height 30
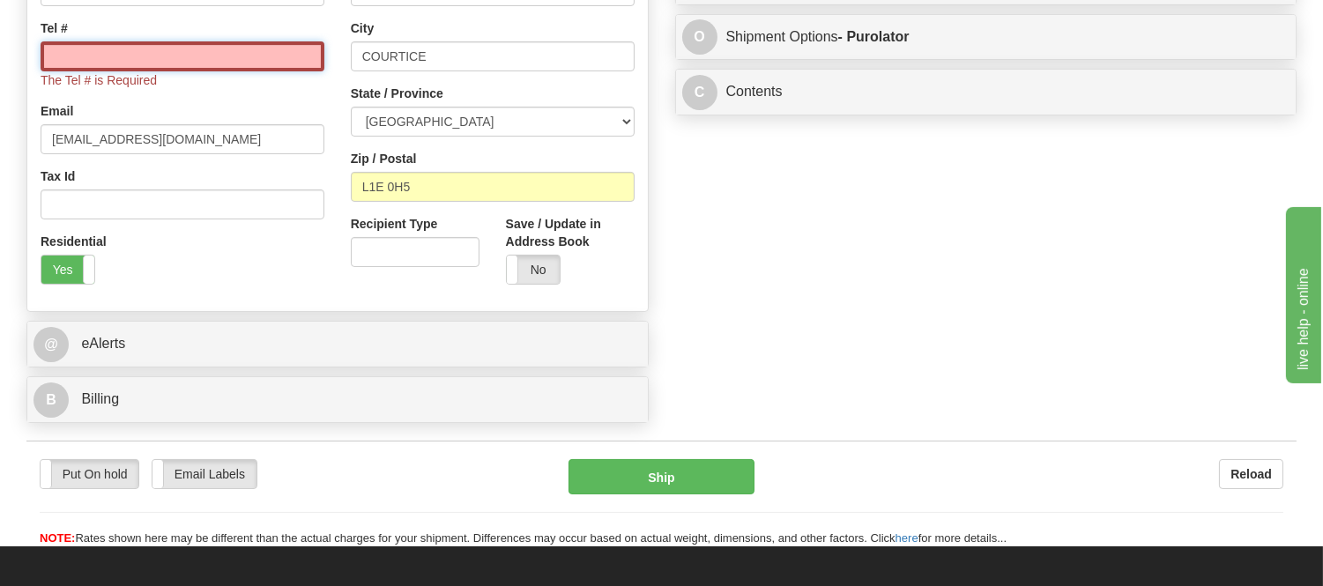
type input "416-406-6900"
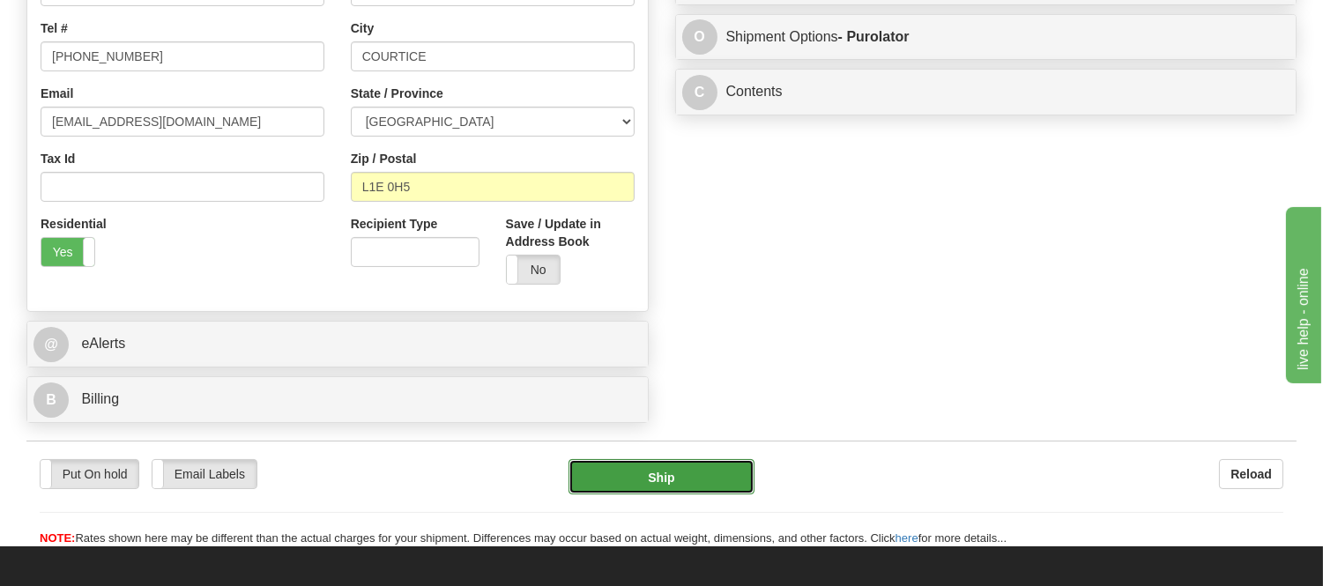
click at [609, 478] on button "Ship" at bounding box center [661, 476] width 185 height 35
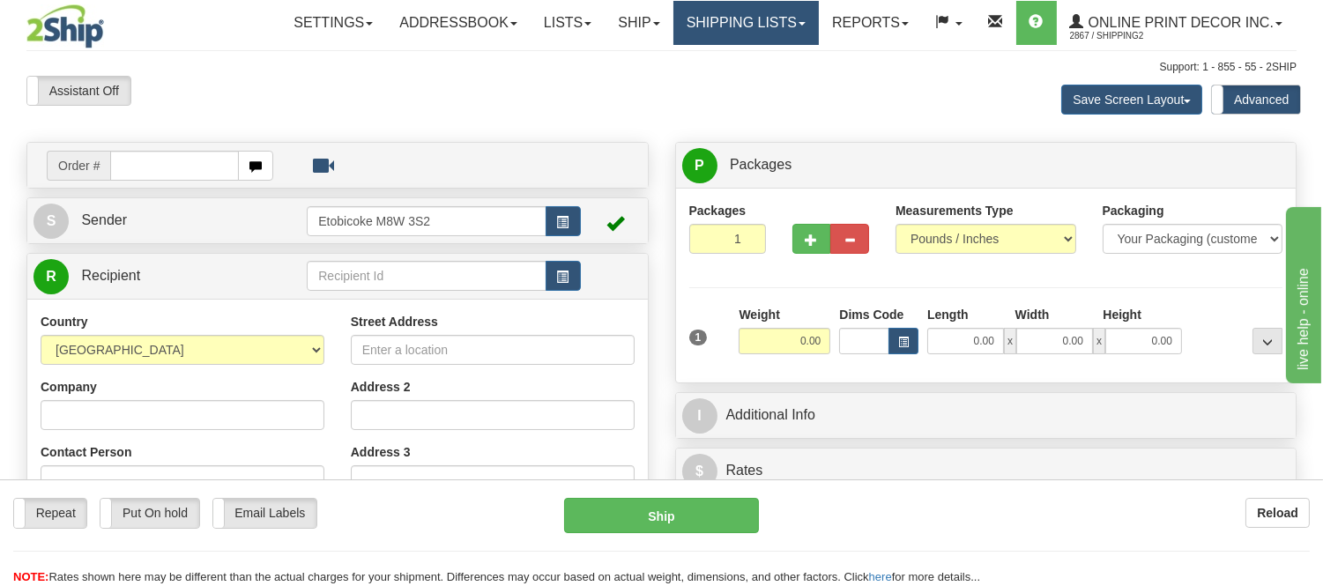
click at [756, 36] on link "Shipping lists" at bounding box center [746, 23] width 145 height 44
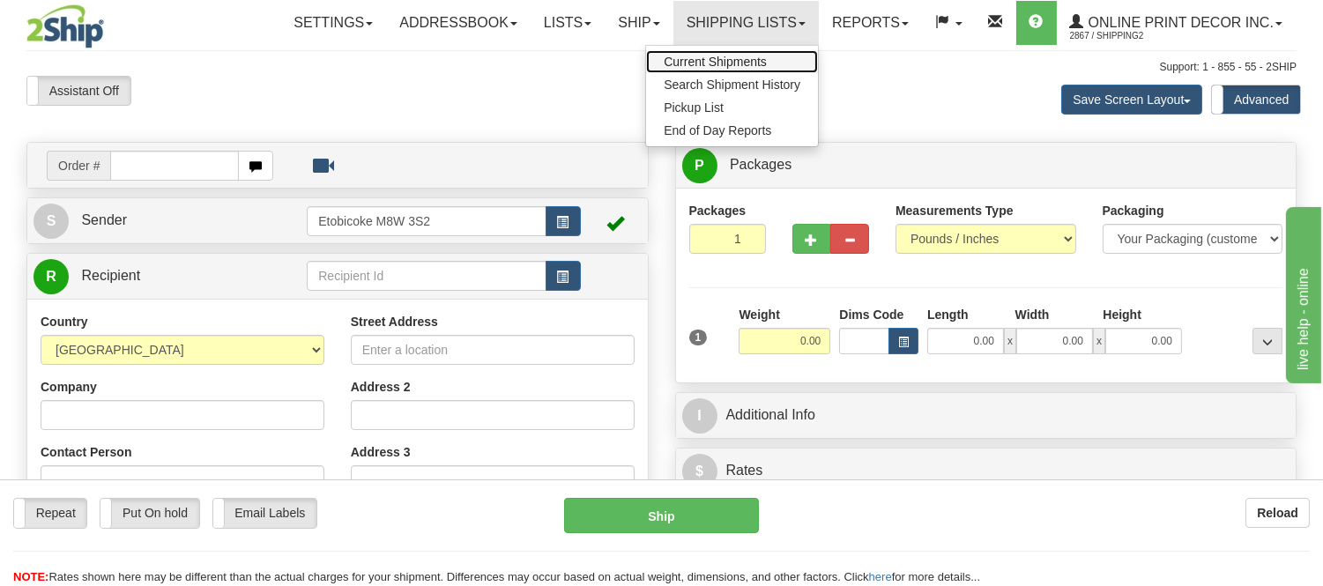
click at [724, 60] on span "Current Shipments" at bounding box center [715, 62] width 103 height 14
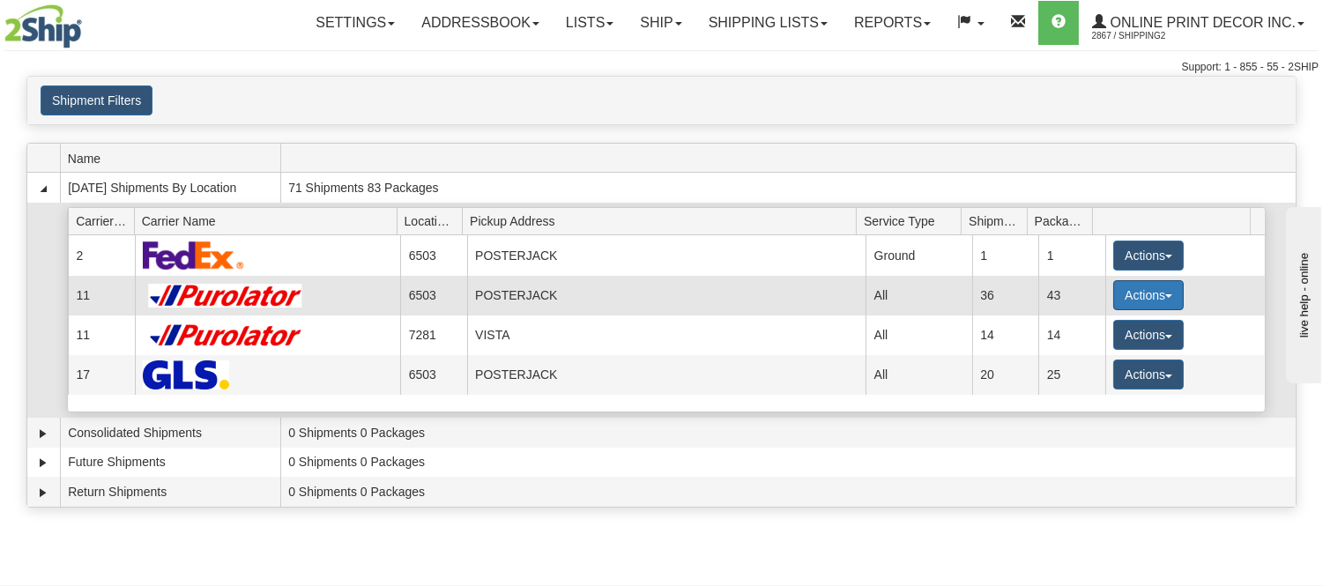
click at [1125, 300] on button "Actions" at bounding box center [1149, 295] width 71 height 30
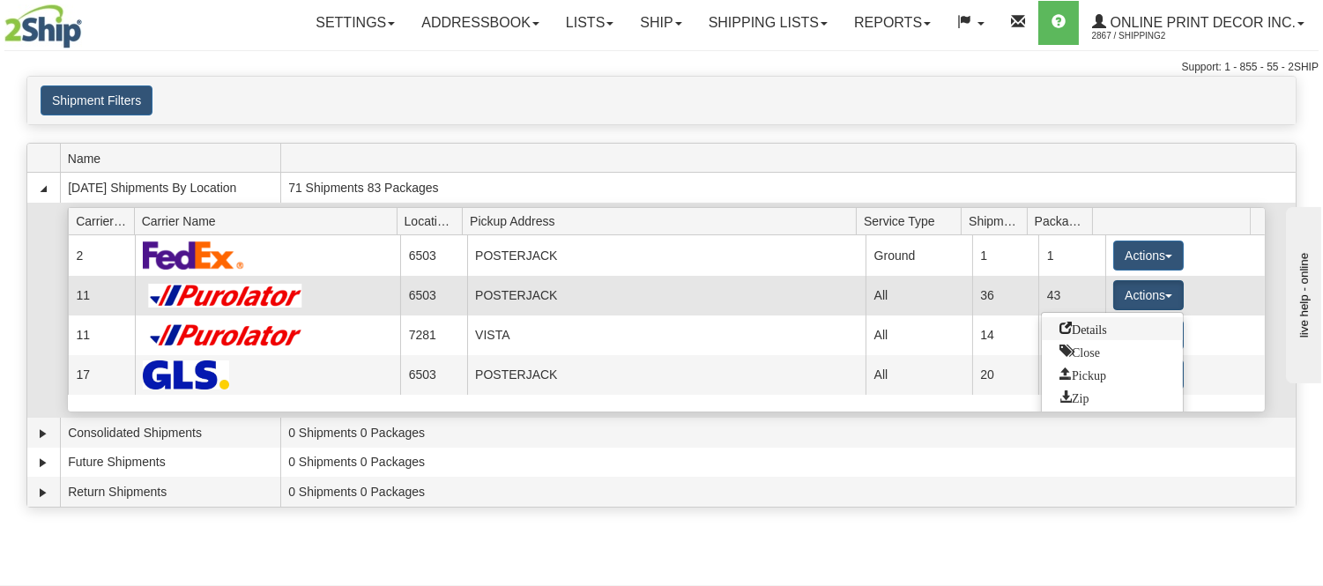
click at [1096, 329] on span "Details" at bounding box center [1084, 328] width 48 height 12
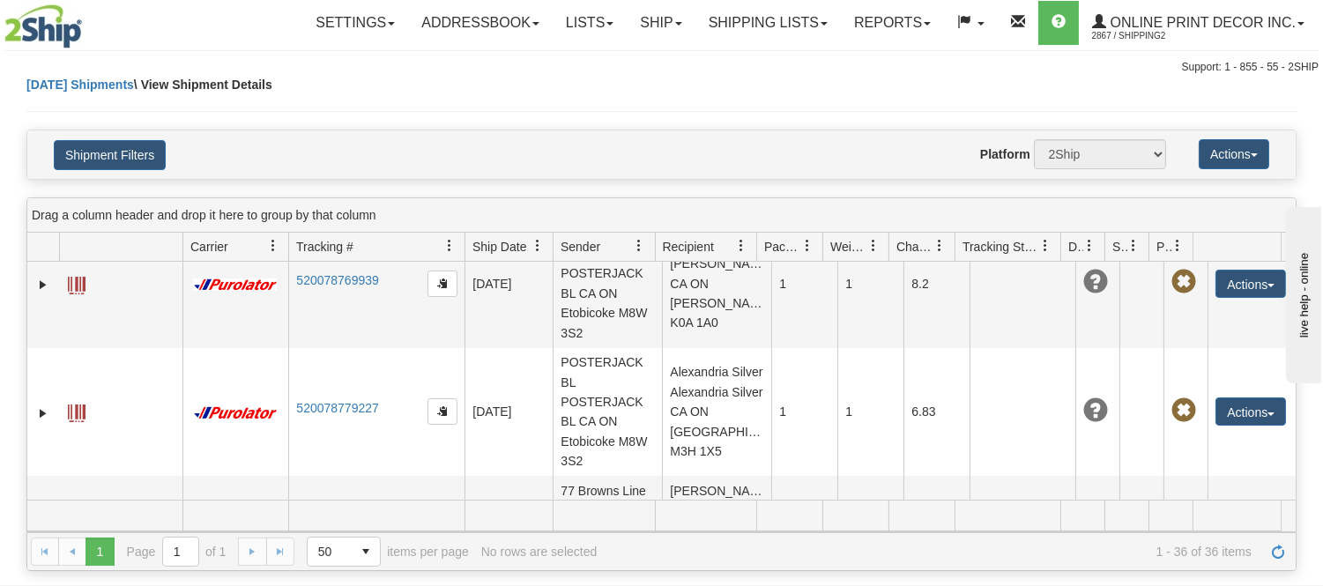
scroll to position [4538, 0]
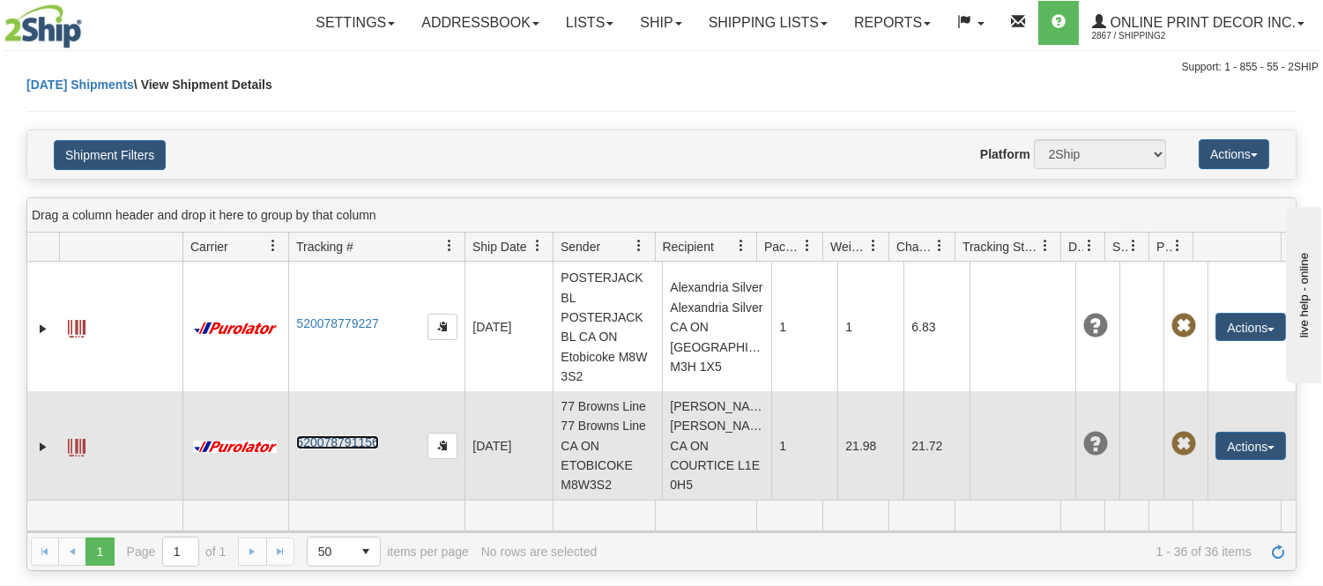
click at [332, 439] on link "520078791156" at bounding box center [337, 443] width 82 height 14
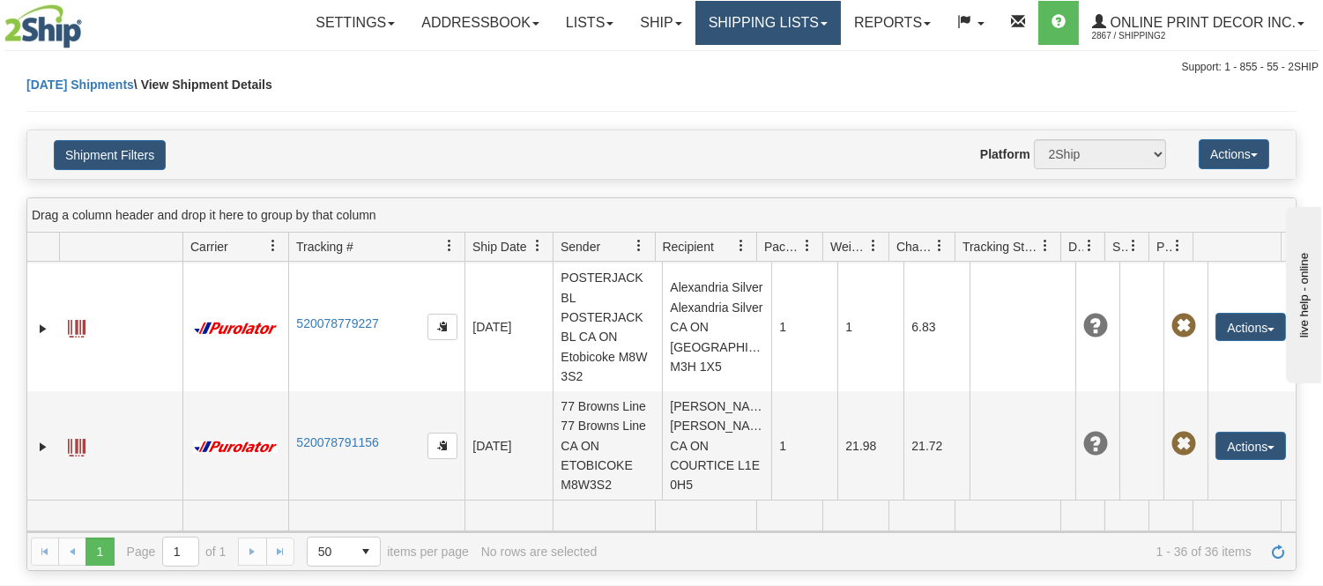
click at [756, 23] on link "Shipping lists" at bounding box center [768, 23] width 145 height 44
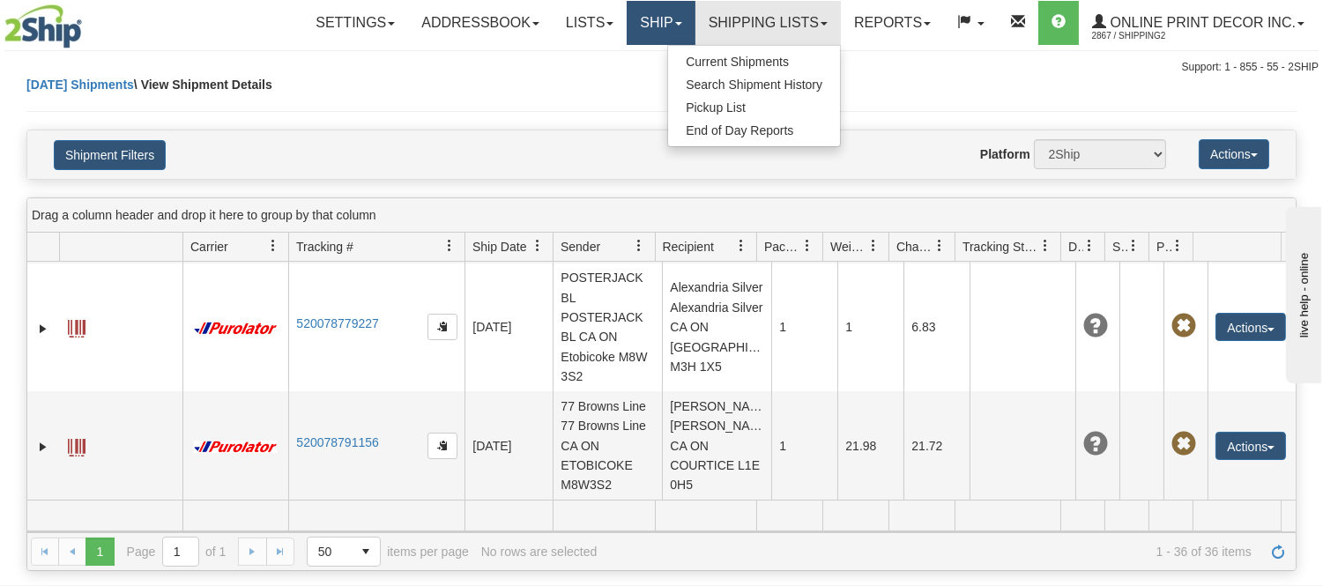
click at [670, 19] on link "Ship" at bounding box center [661, 23] width 68 height 44
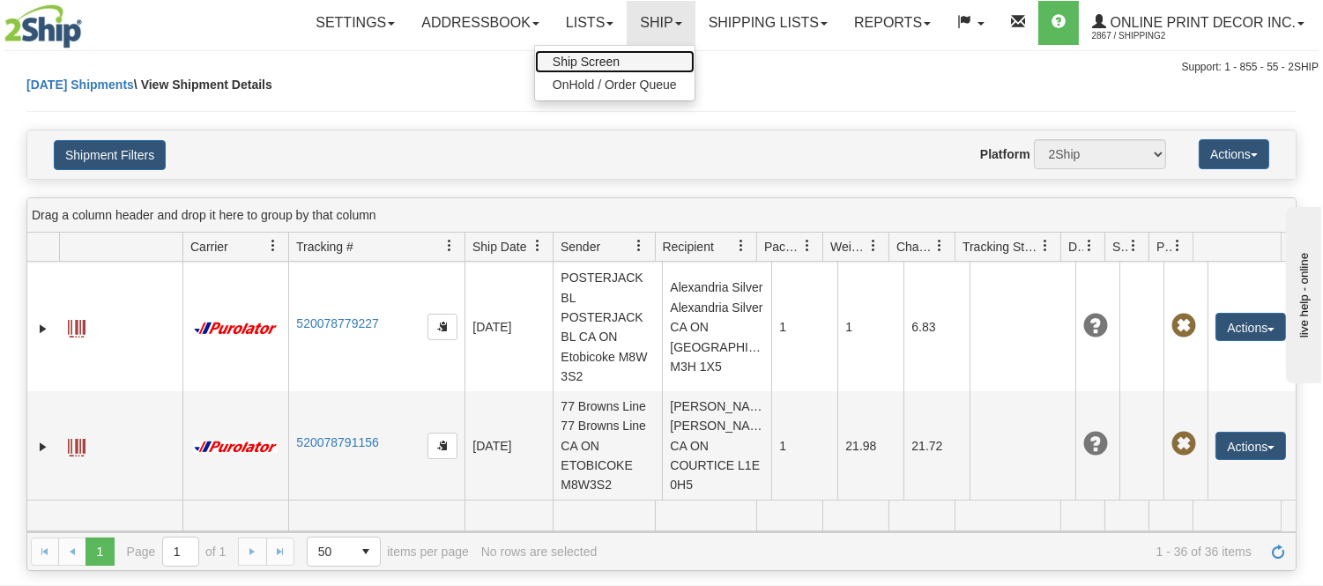
click at [600, 55] on span "Ship Screen" at bounding box center [586, 62] width 67 height 14
